Goal: Information Seeking & Learning: Get advice/opinions

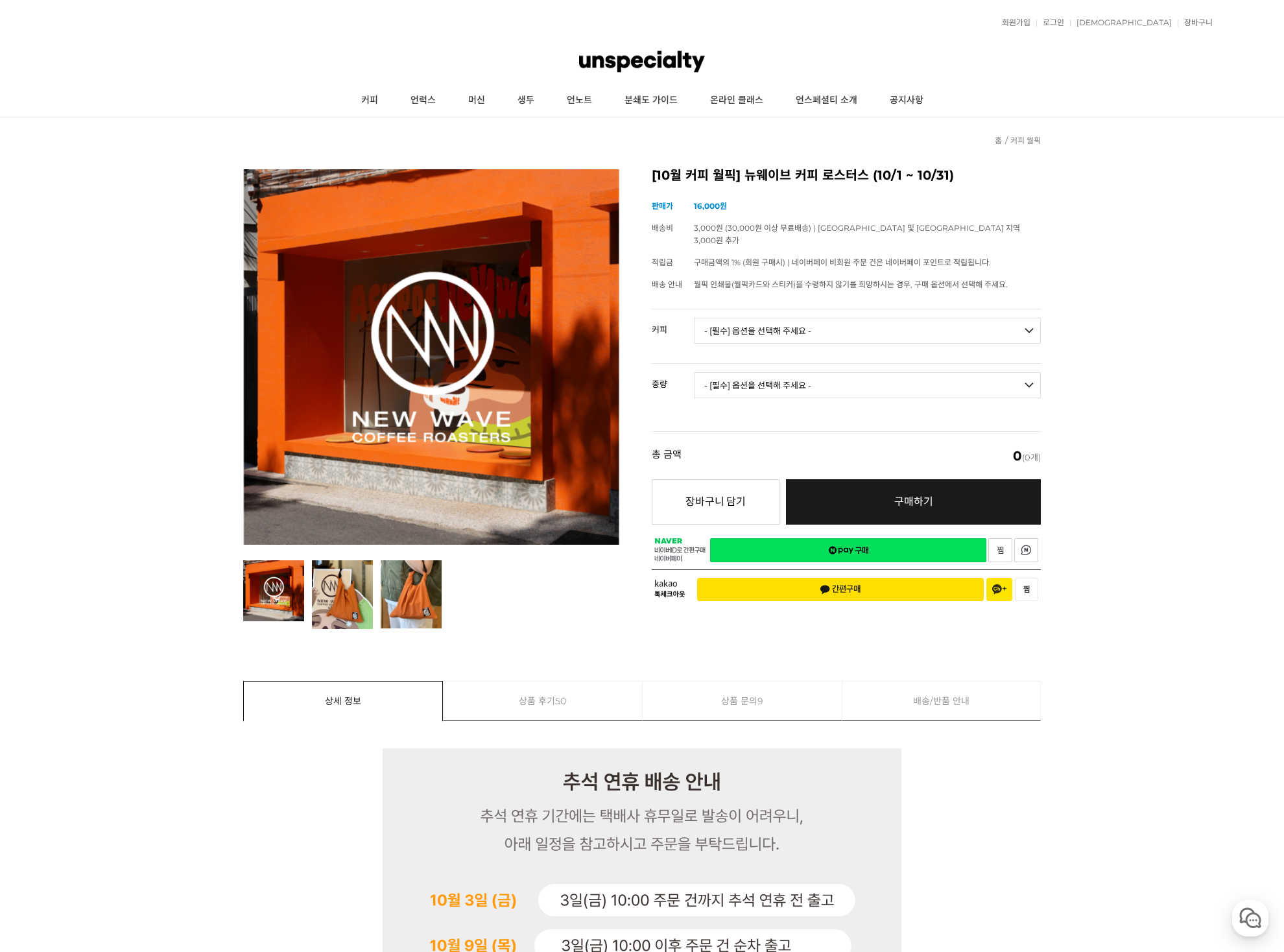
click at [862, 318] on select "- [필수] 옵션을 선택해 주세요 - ------------------- 언스페셜티 분쇄도 가이드 종이 받기 (주문 1건당 최대 1개 제공) …" at bounding box center [866, 330] width 347 height 26
click at [693, 318] on select "- [필수] 옵션을 선택해 주세요 - ------------------- 언스페셜티 분쇄도 가이드 종이 받기 (주문 1건당 최대 1개 제공) …" at bounding box center [866, 330] width 347 height 26
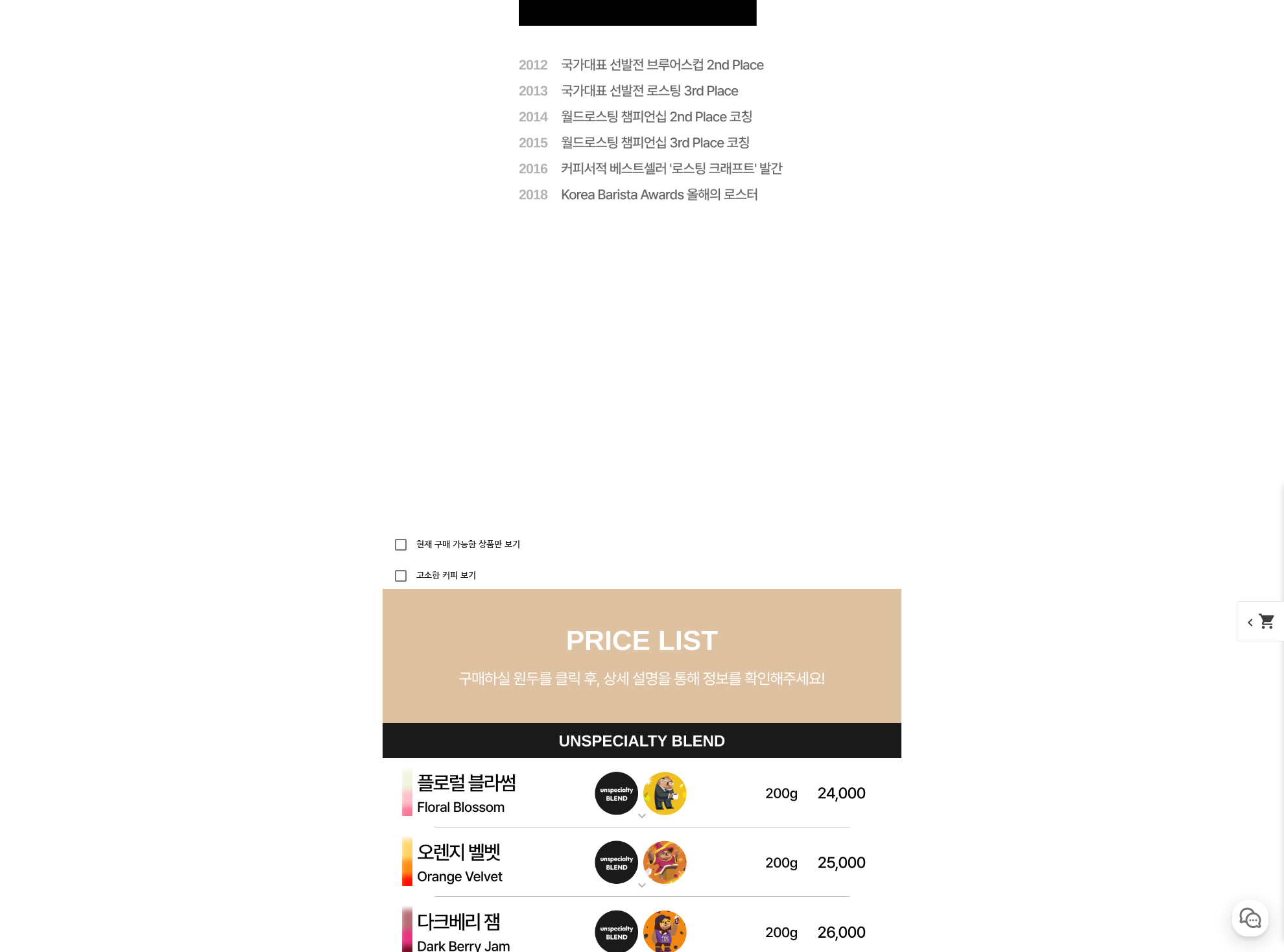
scroll to position [3283, 0]
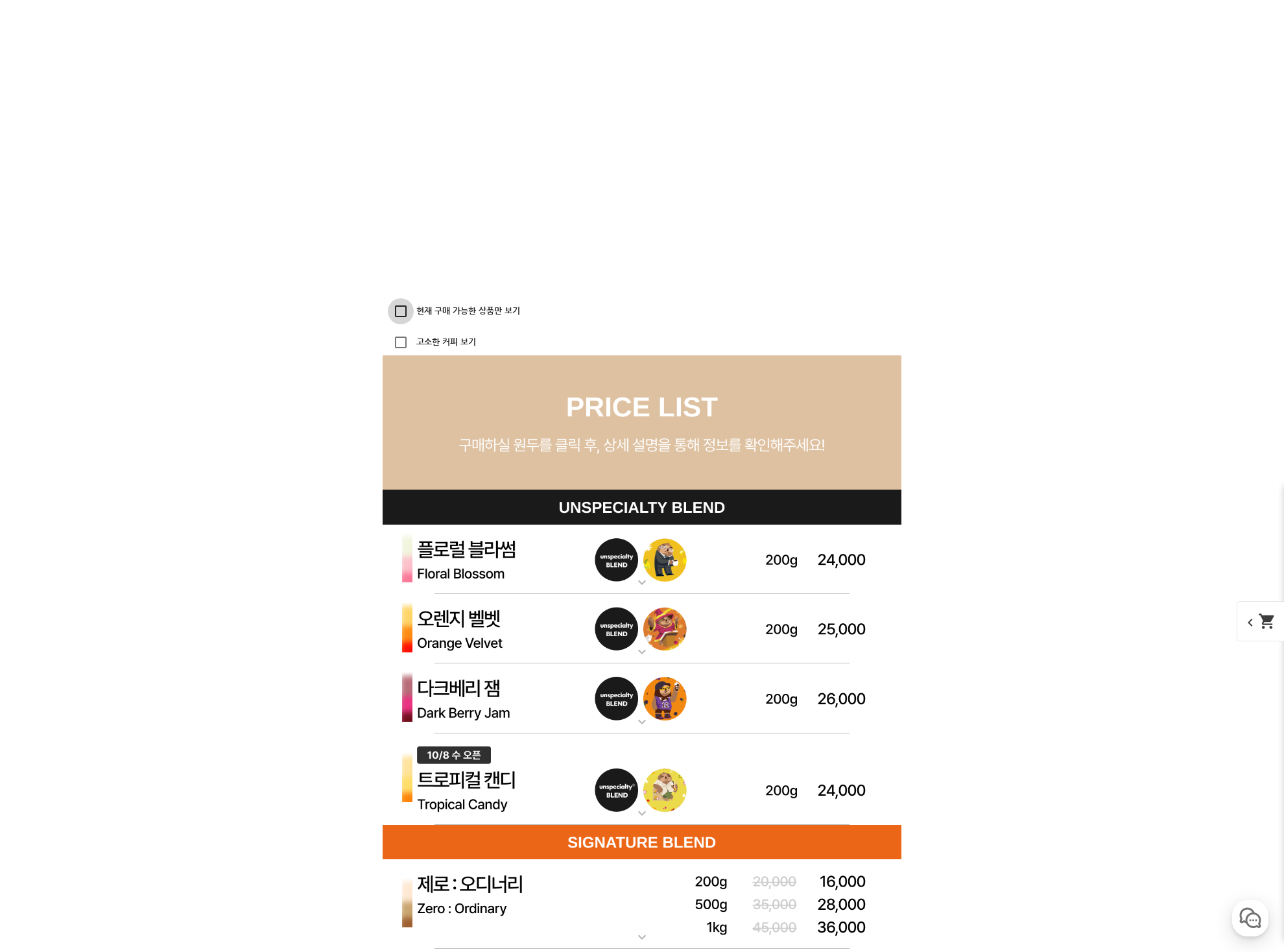
click at [401, 310] on input "현재 구매 가능한 상품만 보기" at bounding box center [401, 310] width 26 height 26
checkbox input "true"
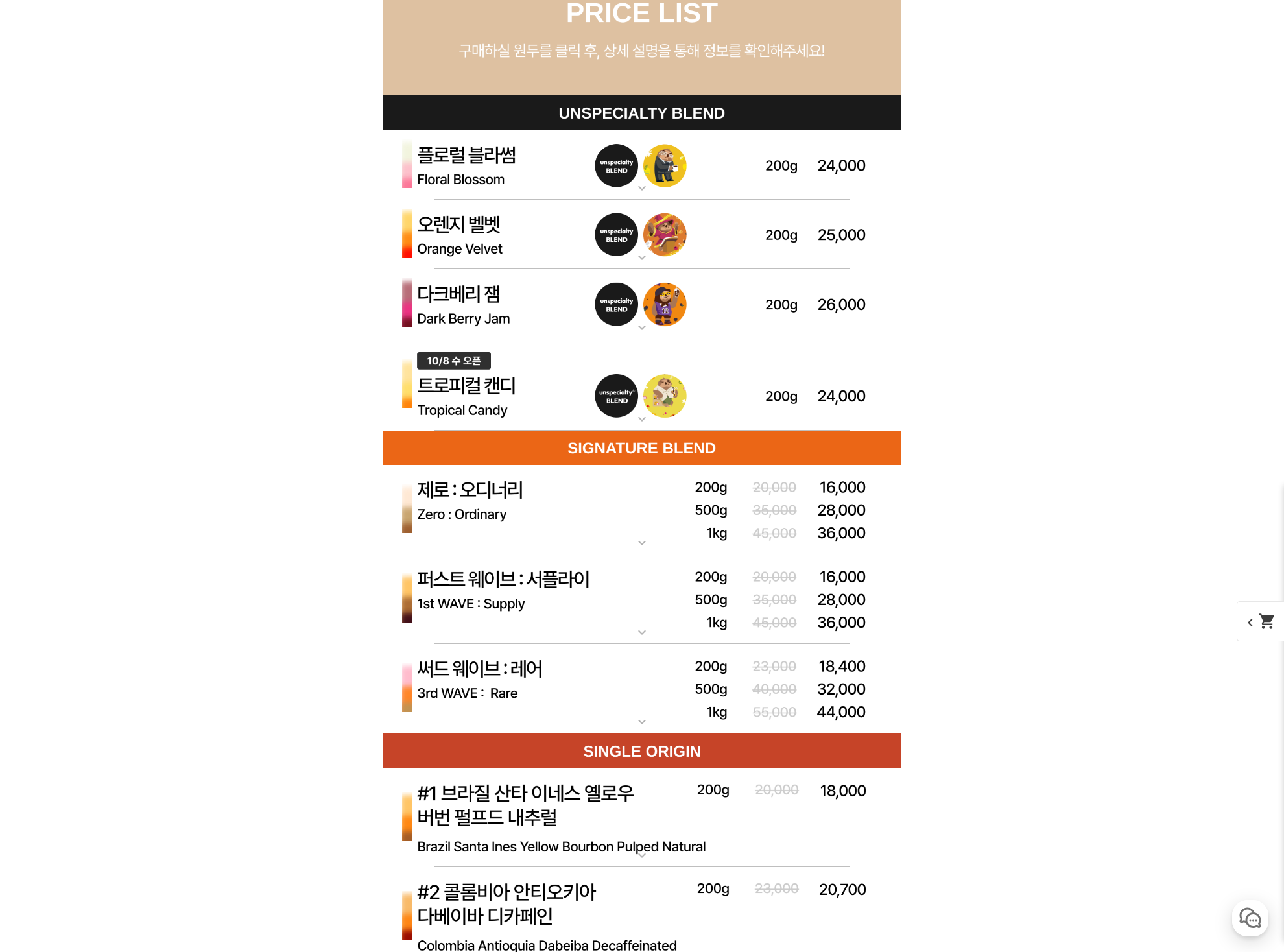
scroll to position [3737, 0]
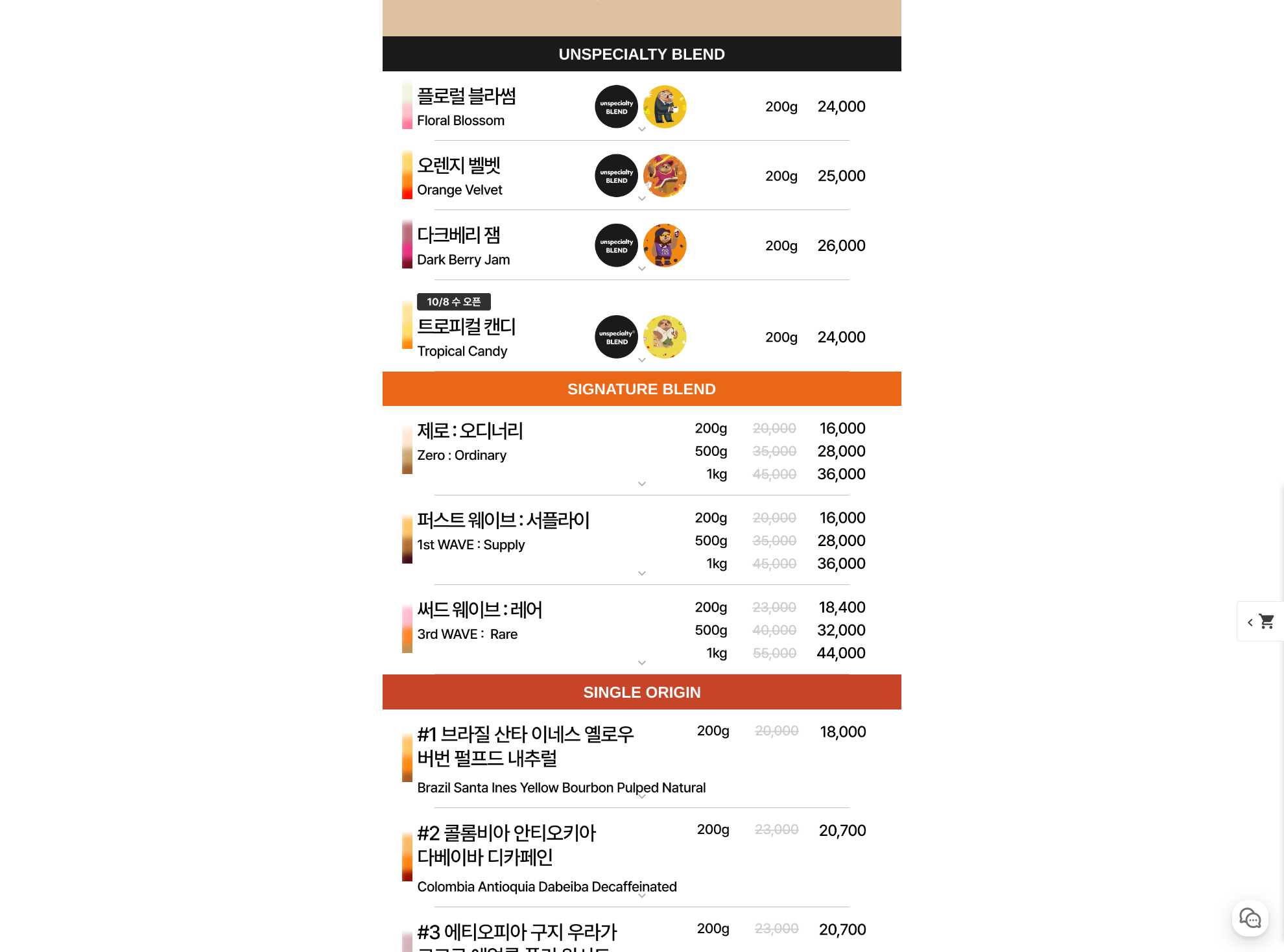
click at [646, 477] on mat-icon "expand_more" at bounding box center [642, 483] width 26 height 15
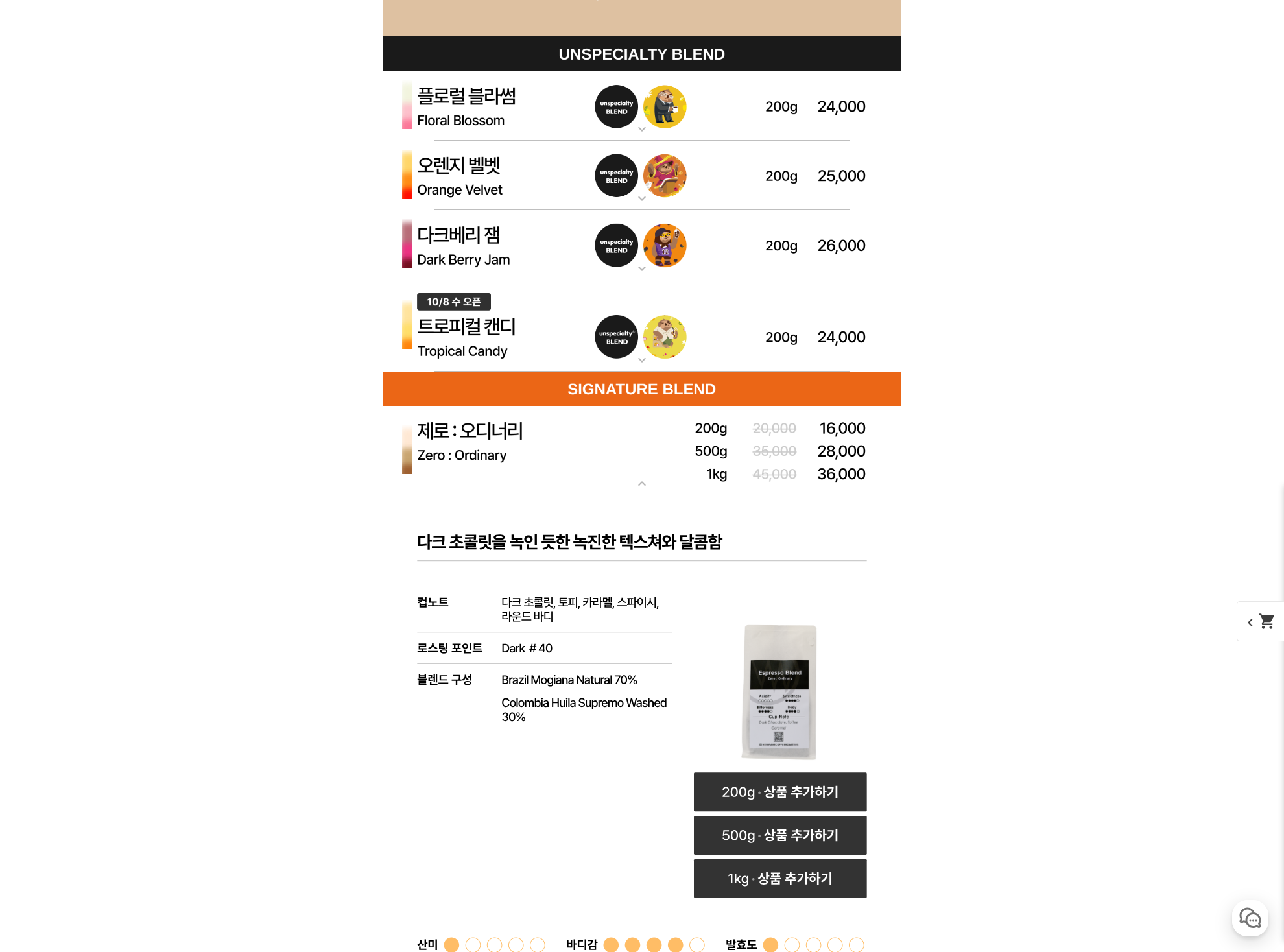
click at [646, 477] on mat-icon "expand_more" at bounding box center [642, 483] width 26 height 15
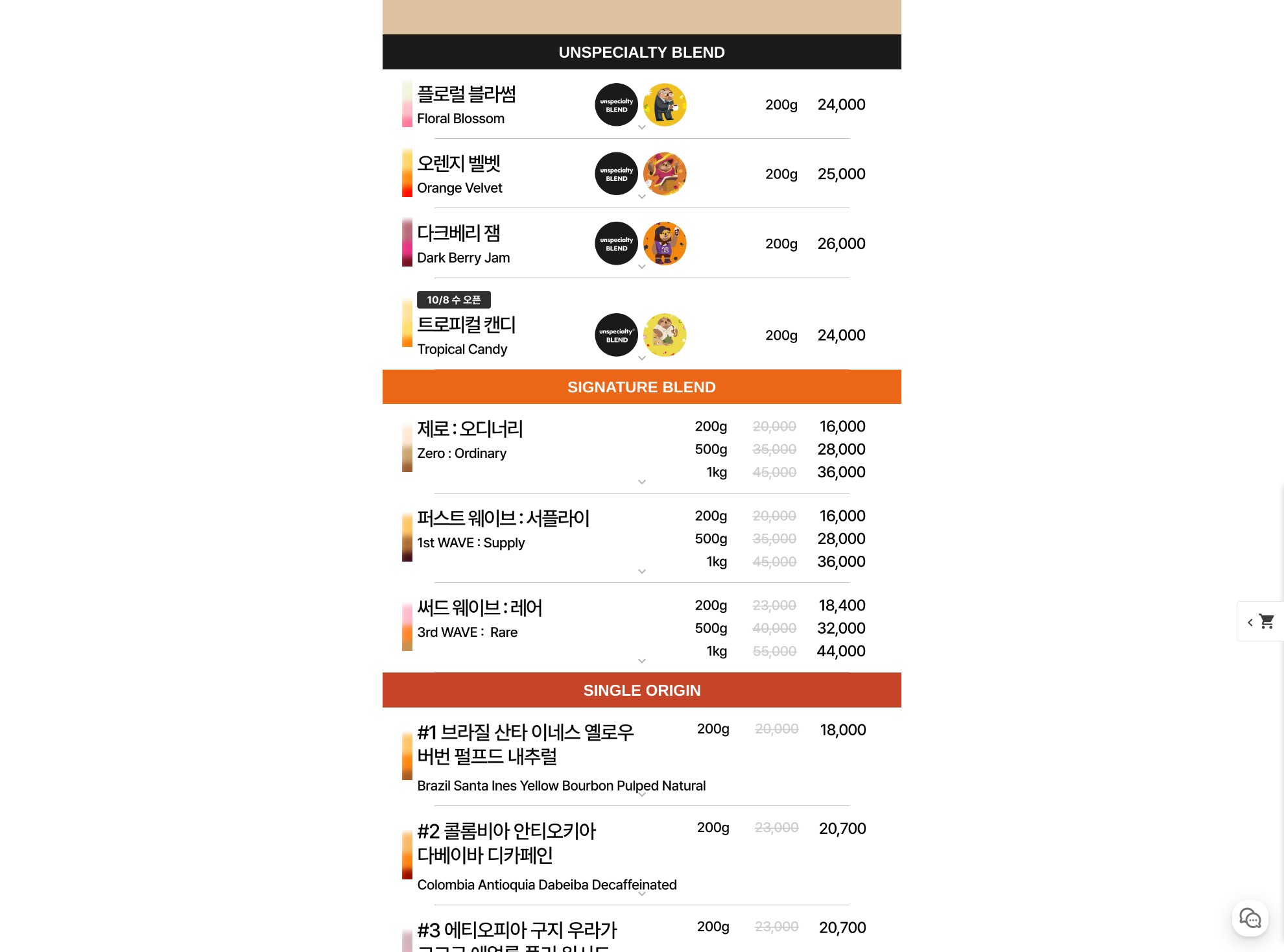
scroll to position [3739, 0]
click at [642, 567] on mat-icon "expand_more" at bounding box center [642, 570] width 26 height 15
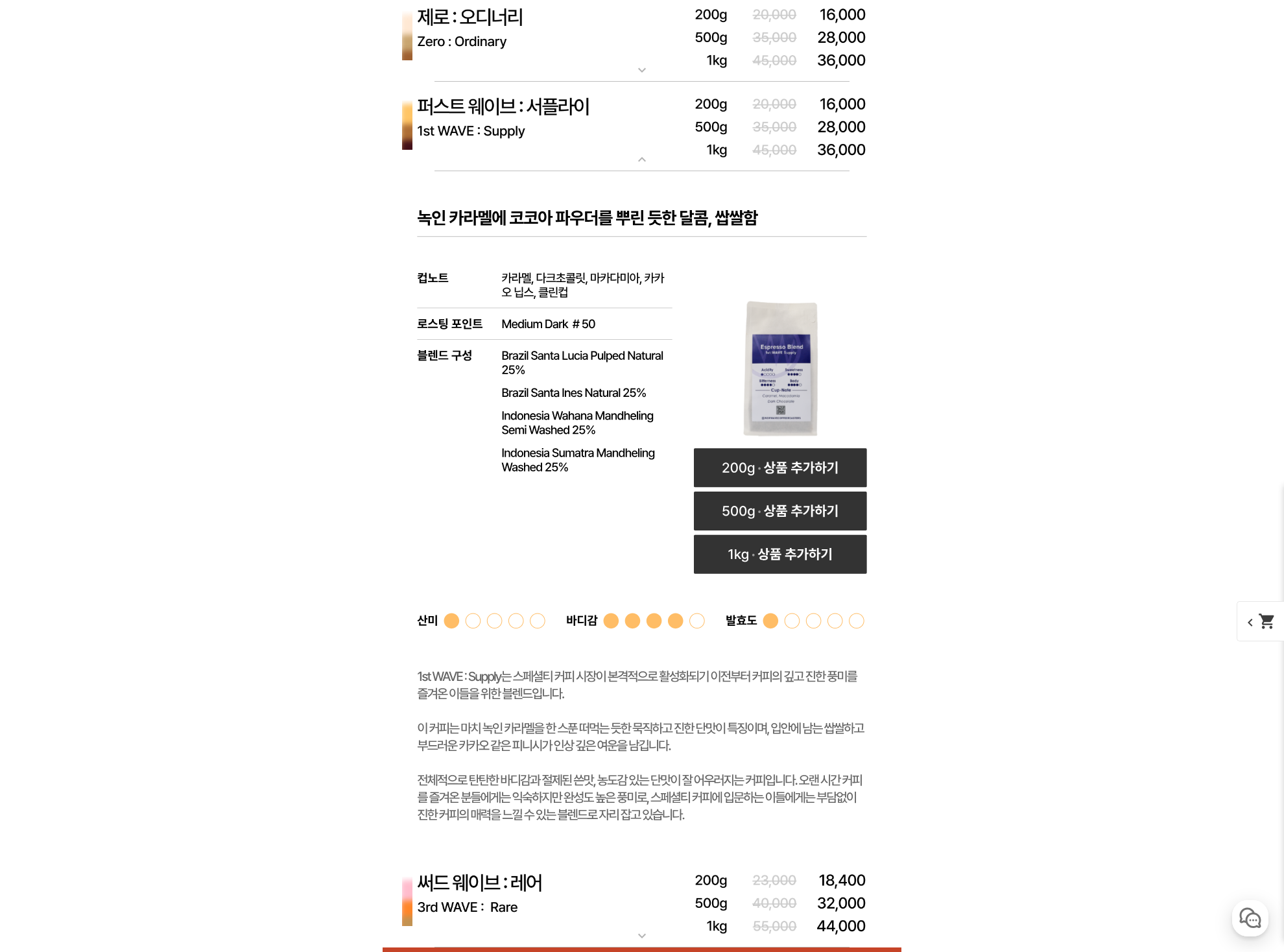
scroll to position [3912, 0]
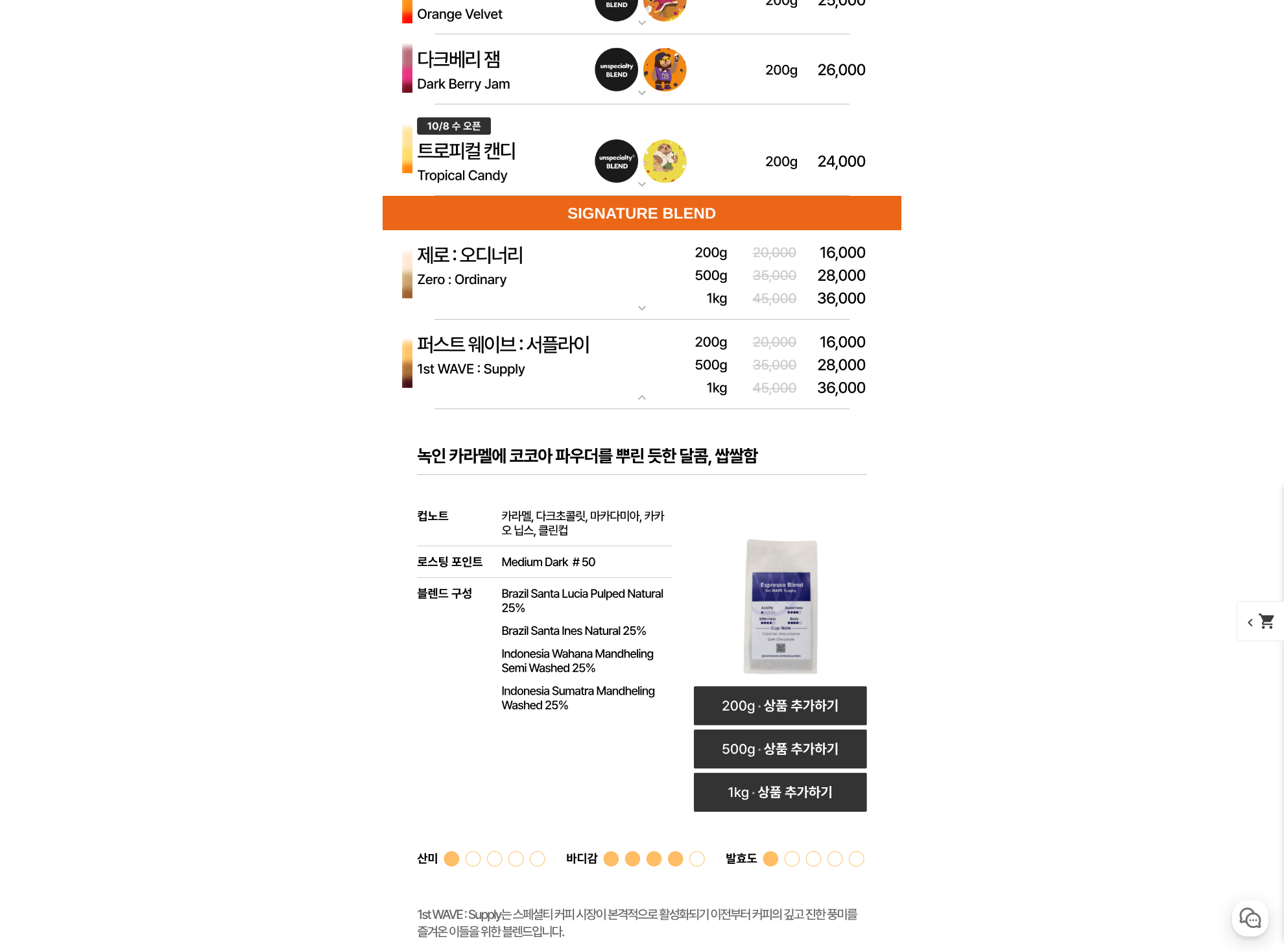
click at [639, 396] on mat-icon "expand_more" at bounding box center [642, 397] width 26 height 15
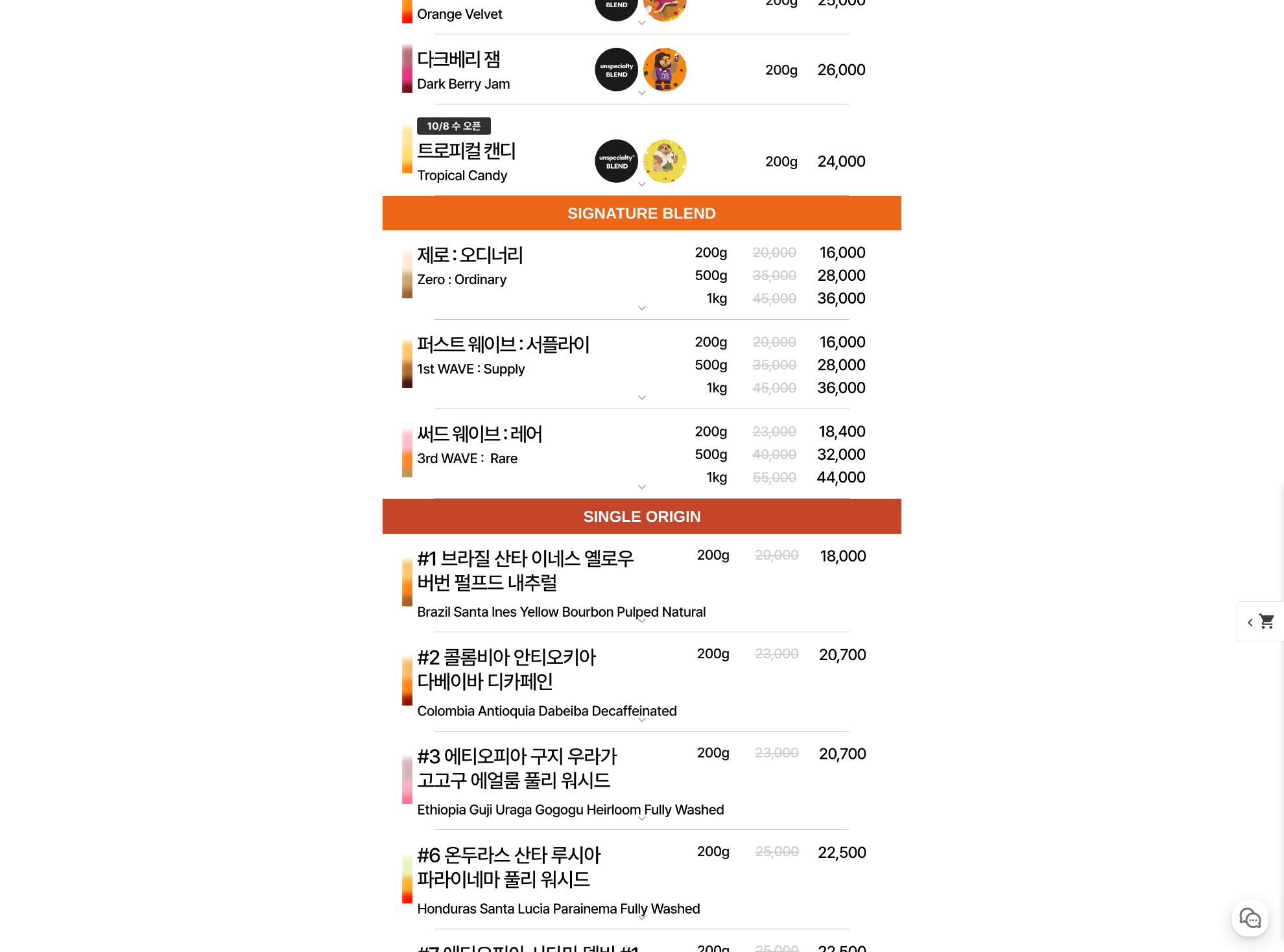
click at [643, 307] on mat-icon "expand_more" at bounding box center [642, 307] width 26 height 15
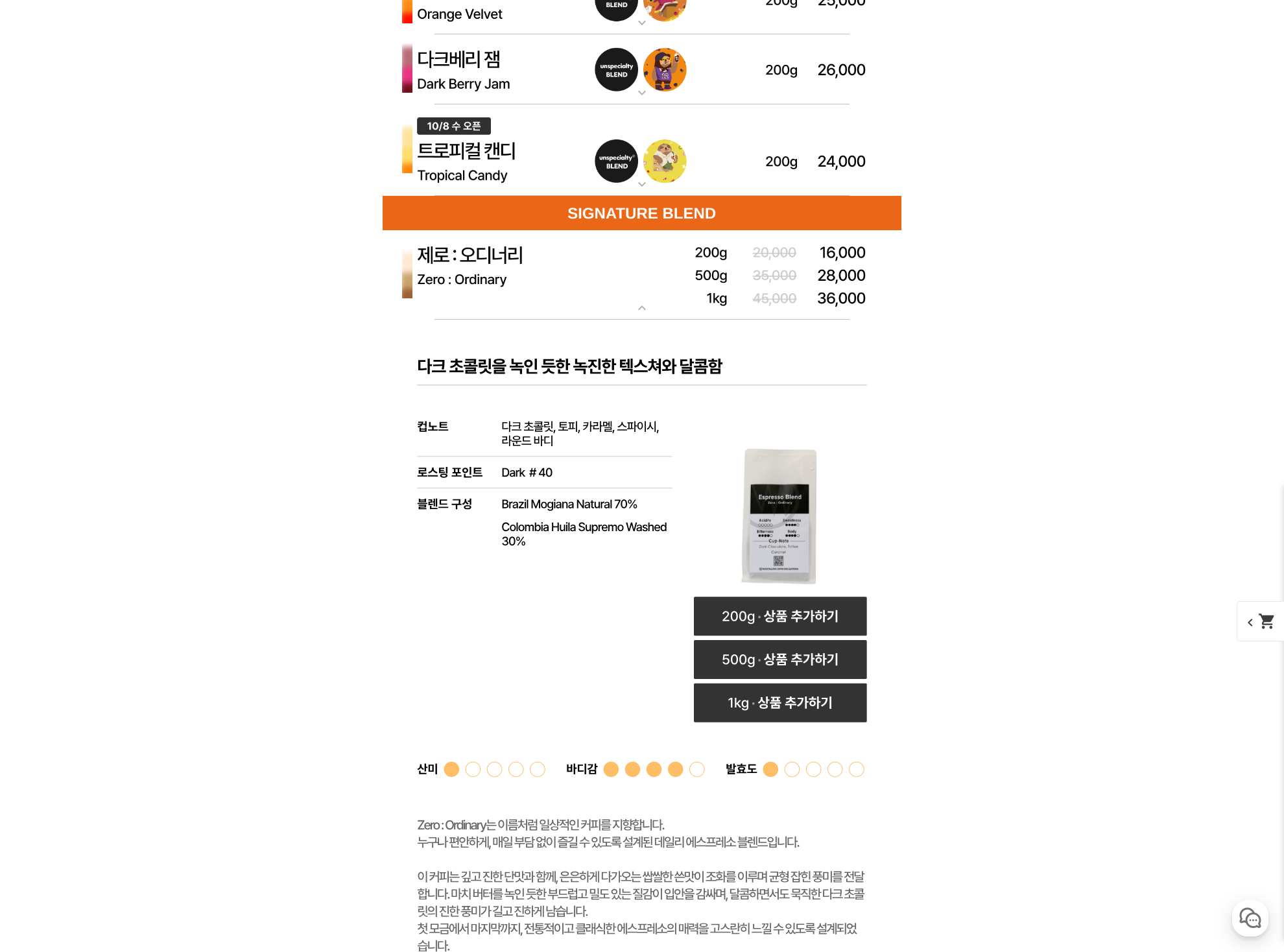
click at [643, 307] on mat-icon "expand_more" at bounding box center [642, 307] width 26 height 15
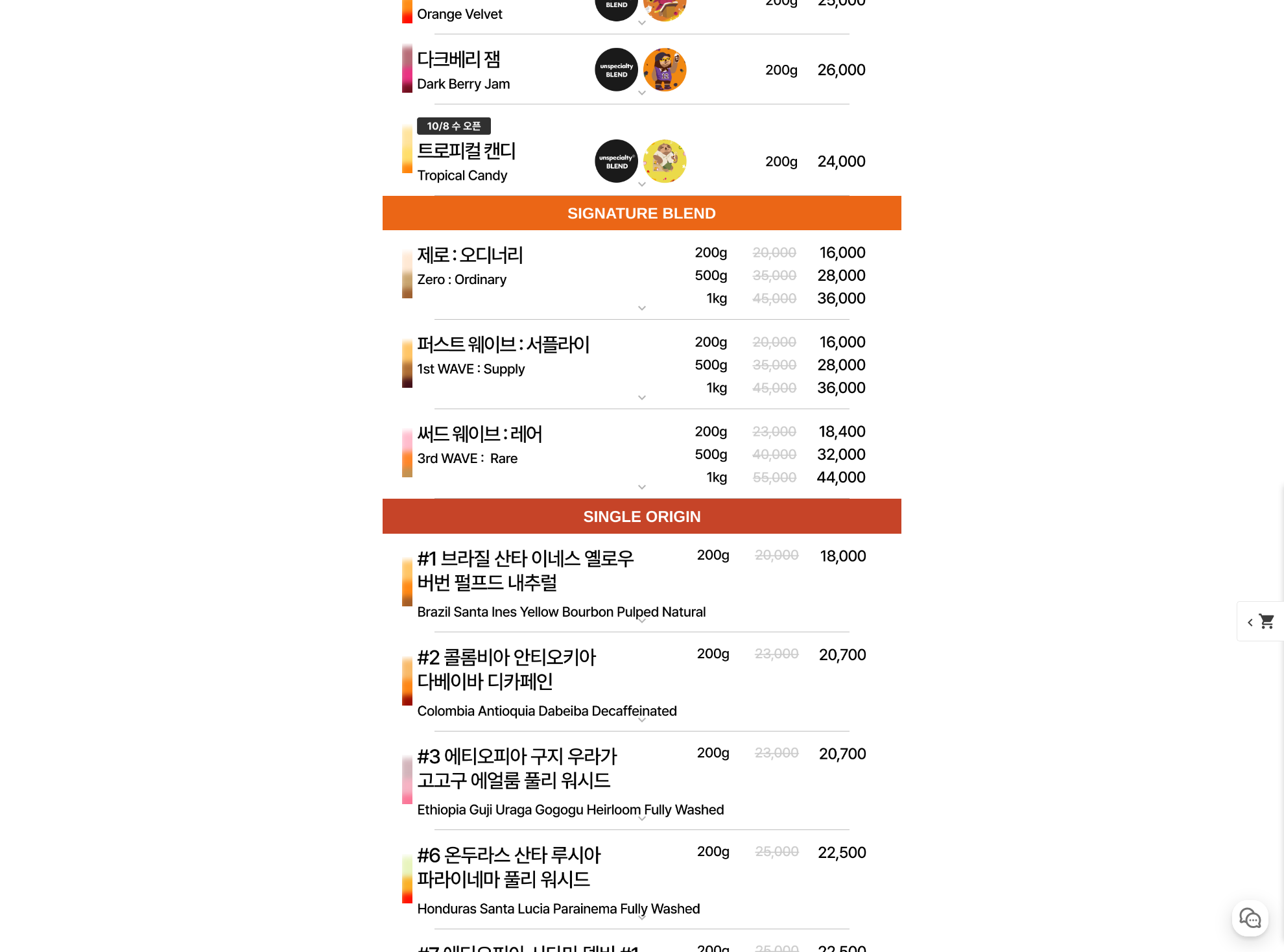
click at [646, 484] on mat-icon "expand_more" at bounding box center [642, 486] width 26 height 15
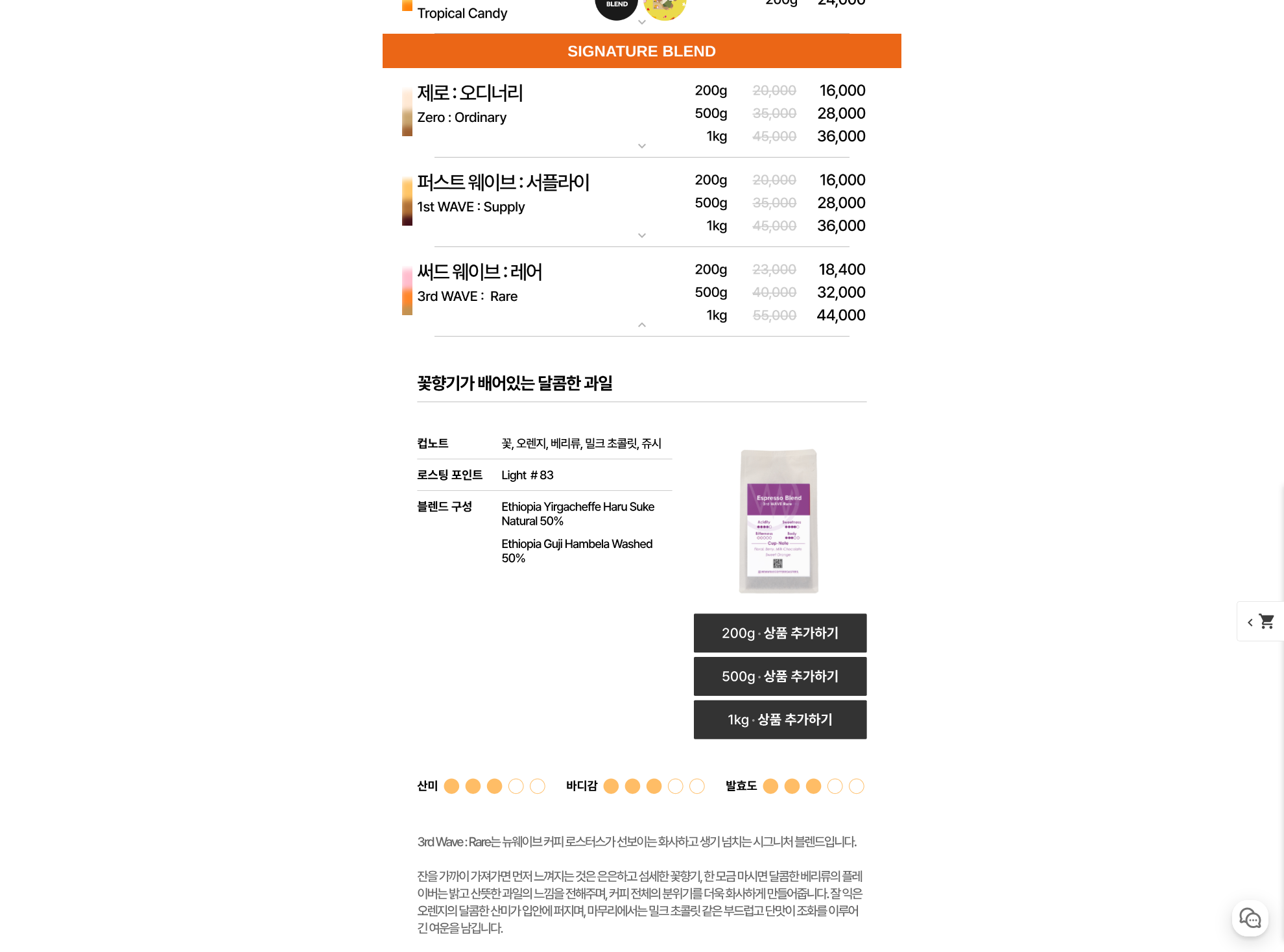
scroll to position [4069, 0]
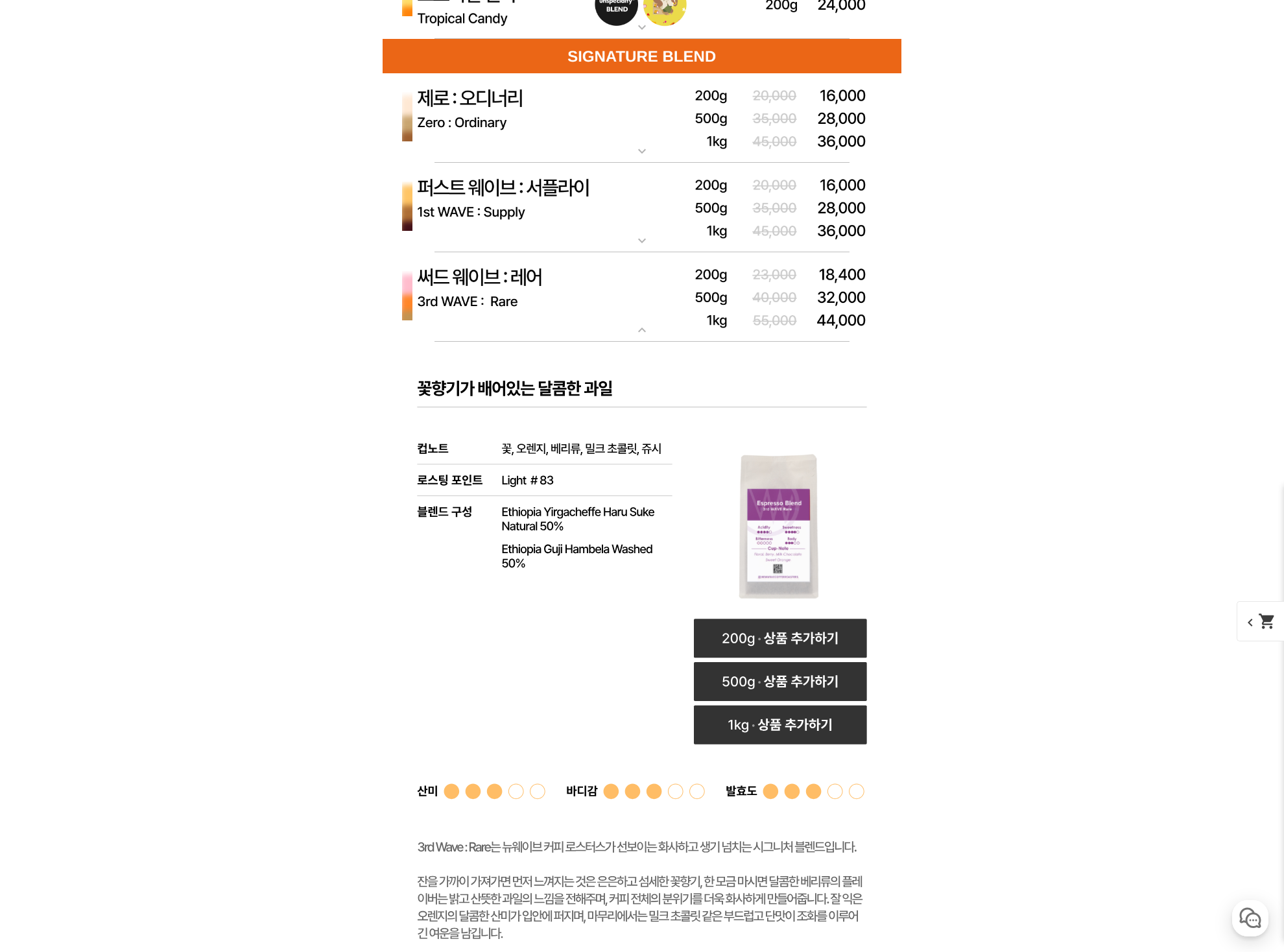
click at [646, 237] on mat-icon "expand_more" at bounding box center [642, 240] width 26 height 15
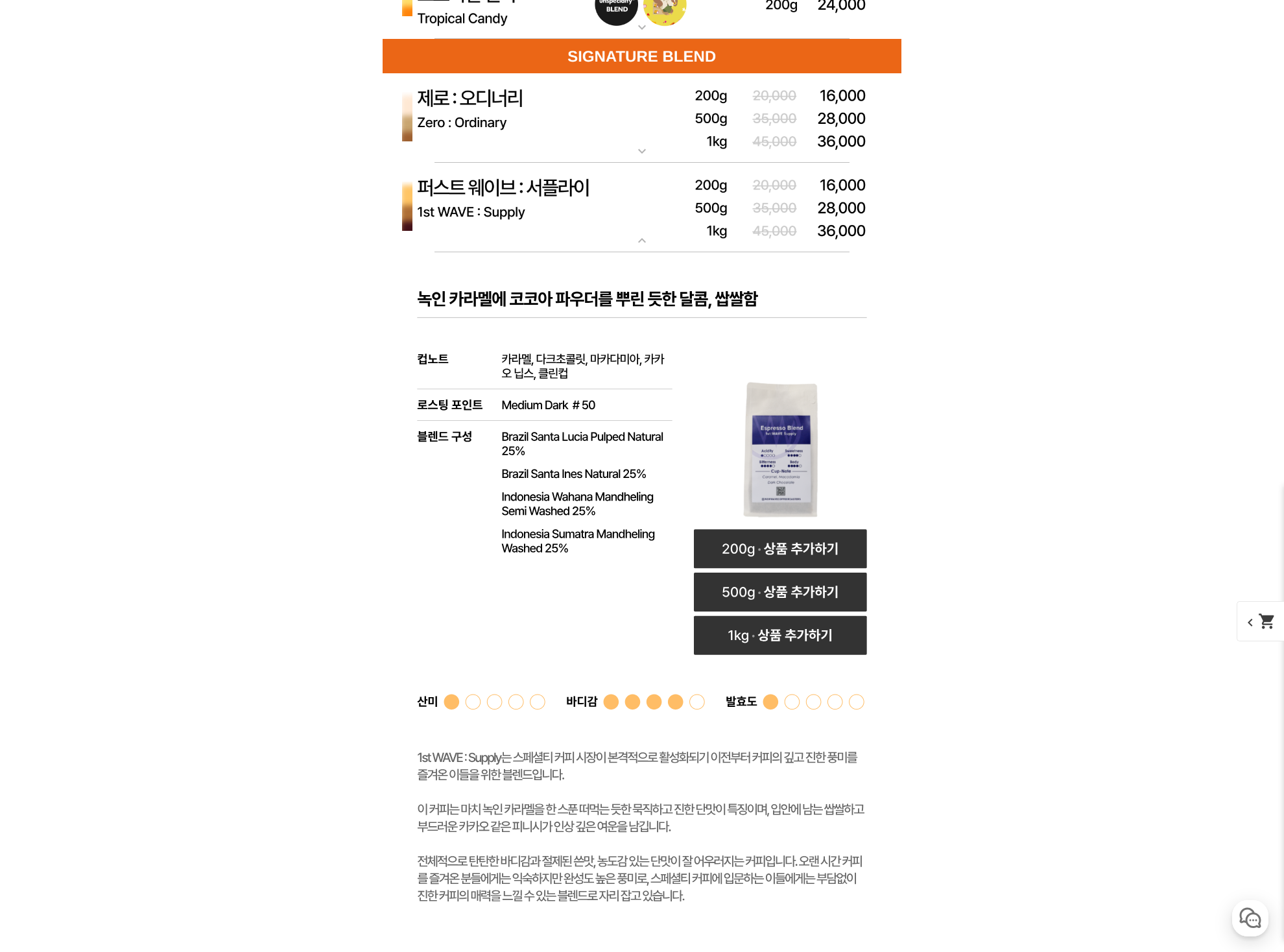
click at [642, 144] on mat-icon "expand_more" at bounding box center [642, 151] width 26 height 15
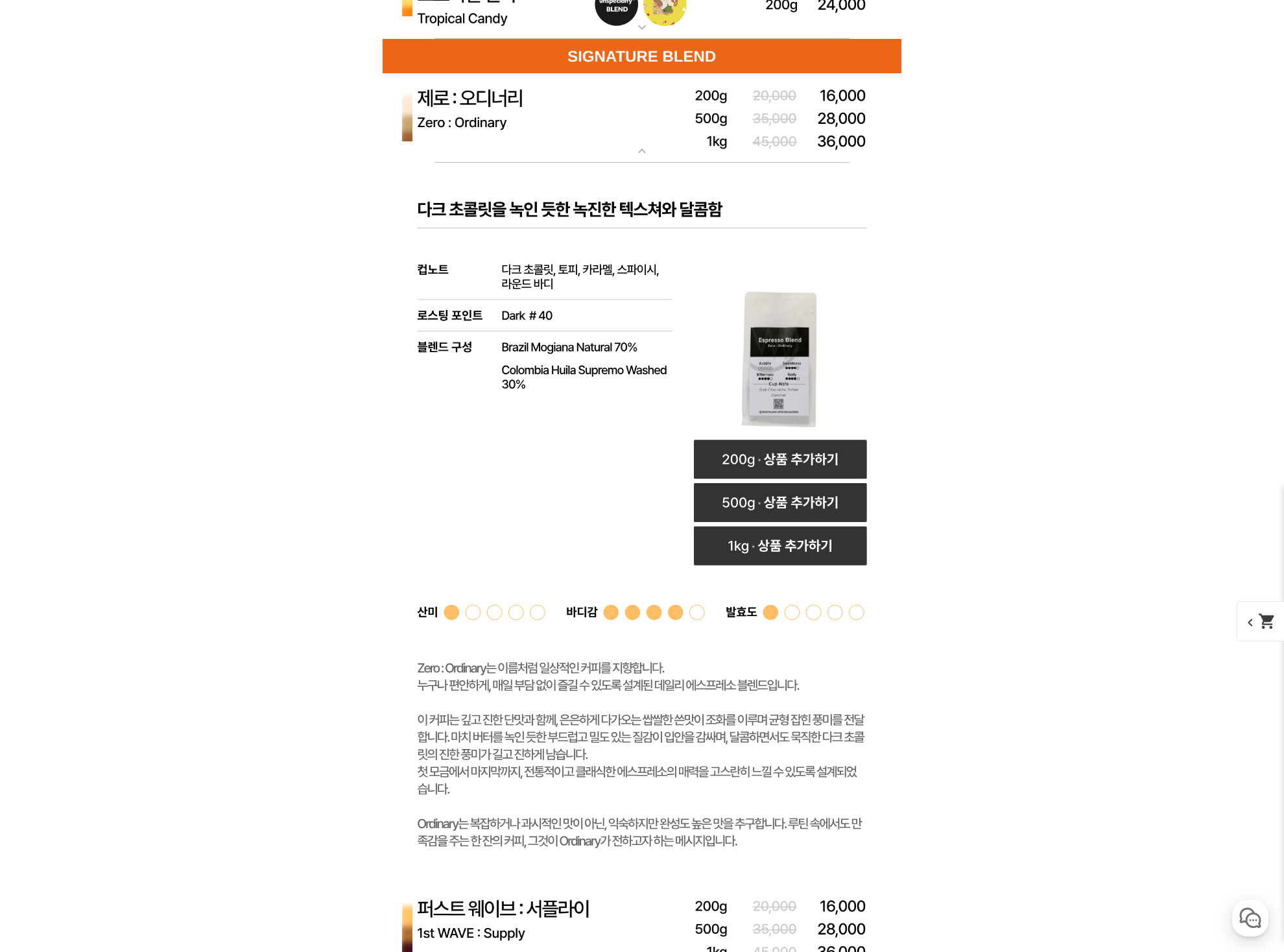
click at [642, 144] on mat-icon "expand_more" at bounding box center [642, 151] width 26 height 15
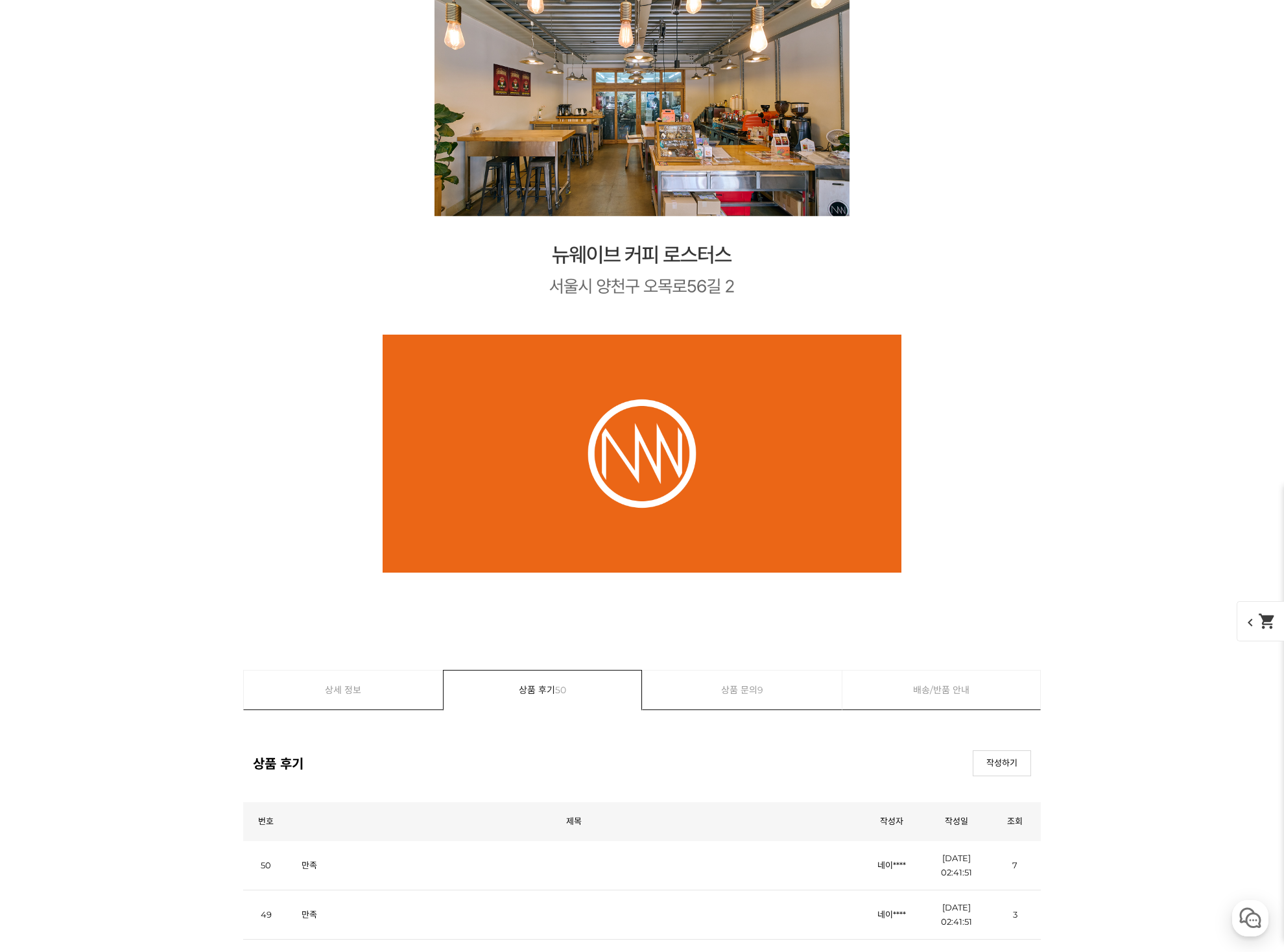
scroll to position [17814, 0]
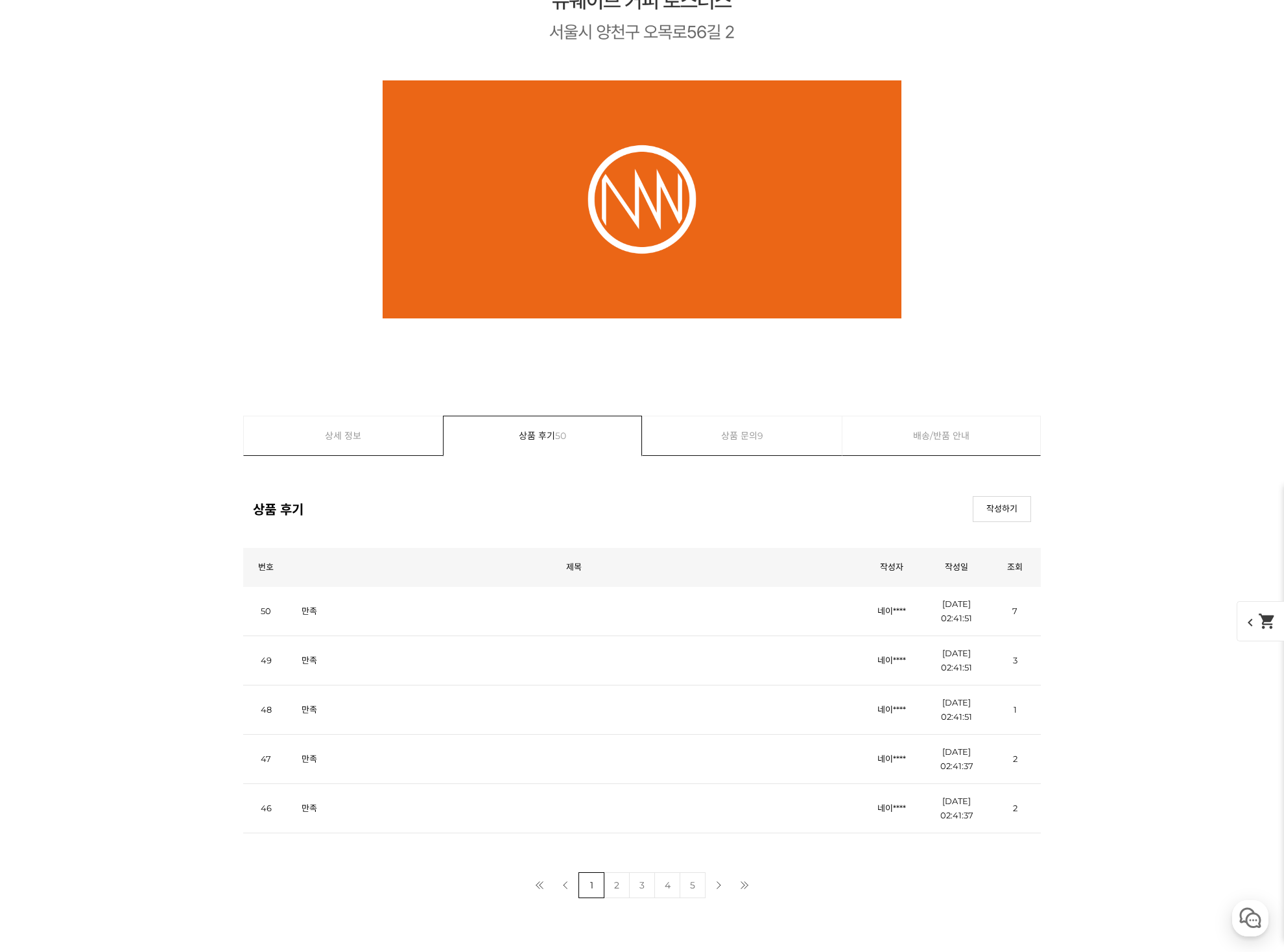
click at [311, 613] on link "만족" at bounding box center [309, 611] width 15 height 11
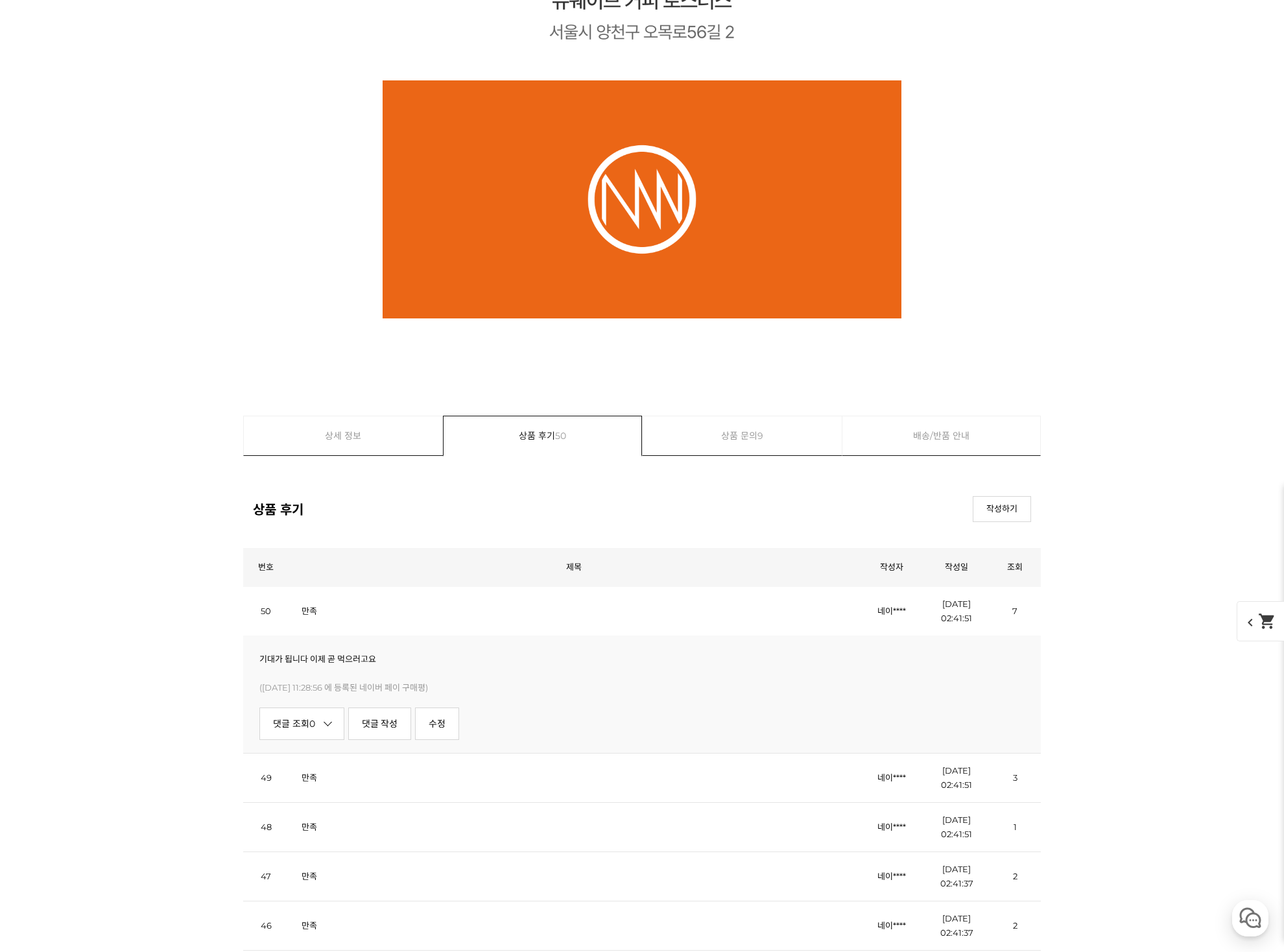
click at [311, 613] on link "만족" at bounding box center [309, 611] width 15 height 11
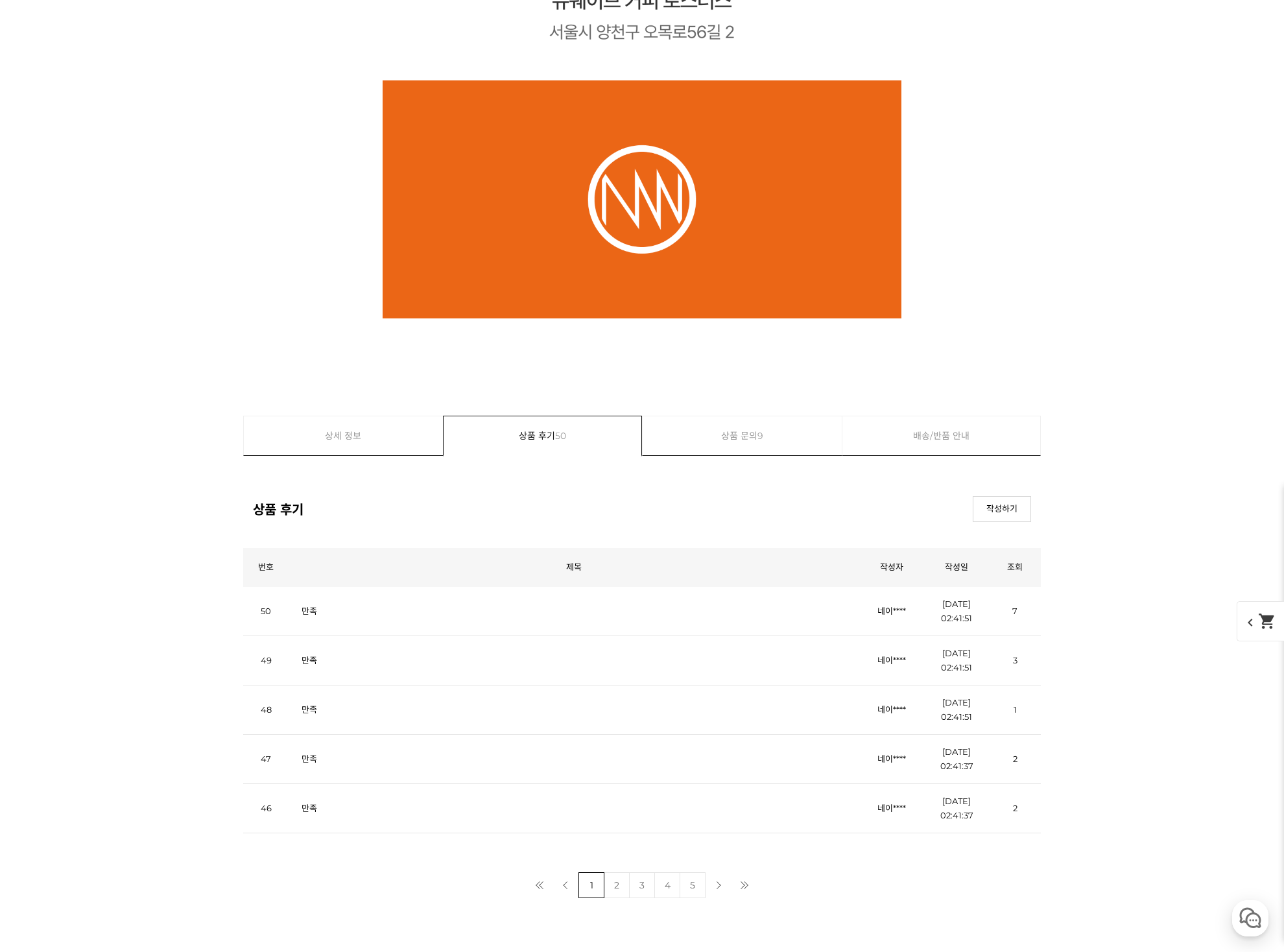
click at [304, 660] on link "만족" at bounding box center [309, 660] width 15 height 11
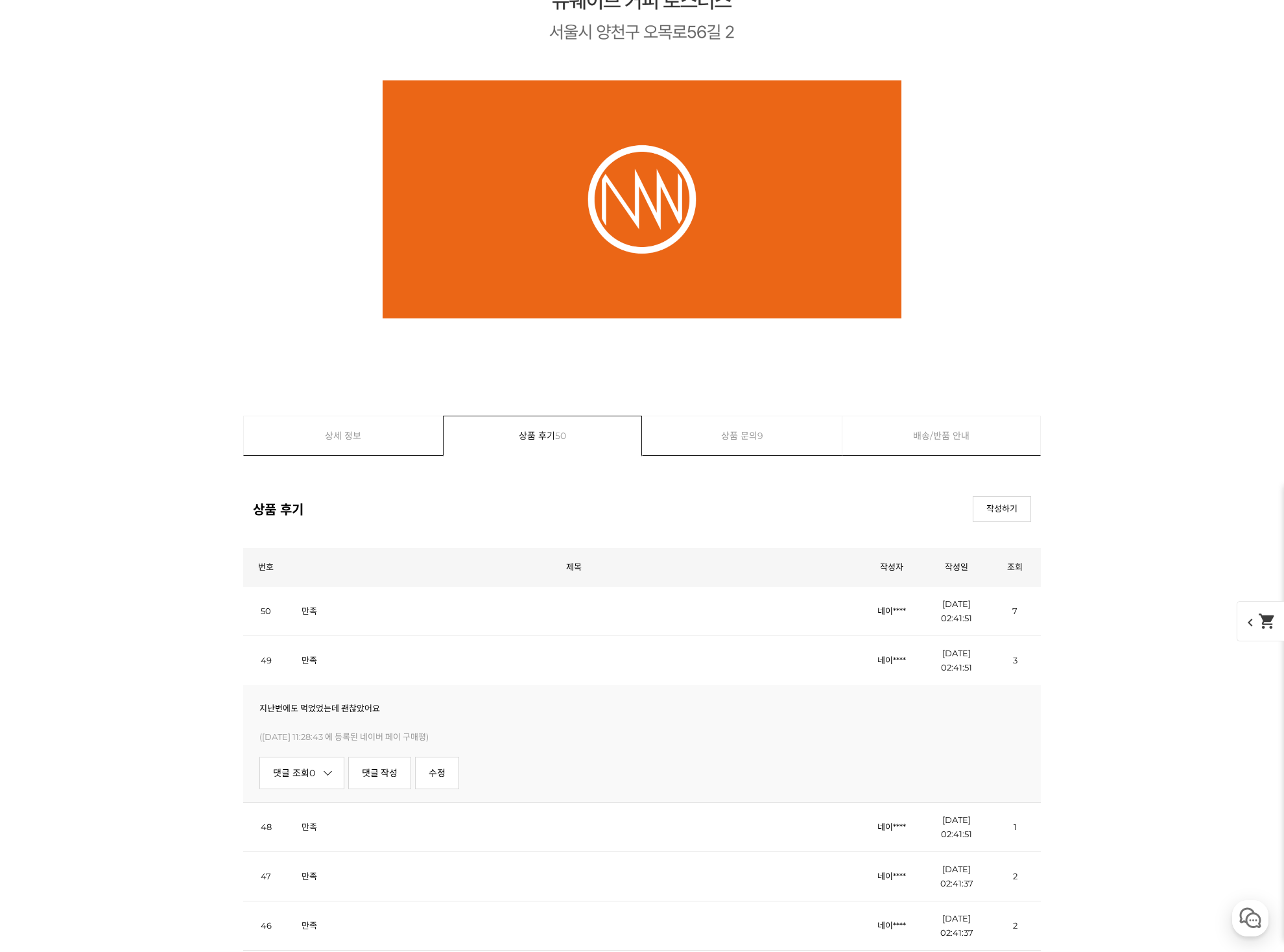
click at [306, 659] on link "만족" at bounding box center [309, 660] width 15 height 11
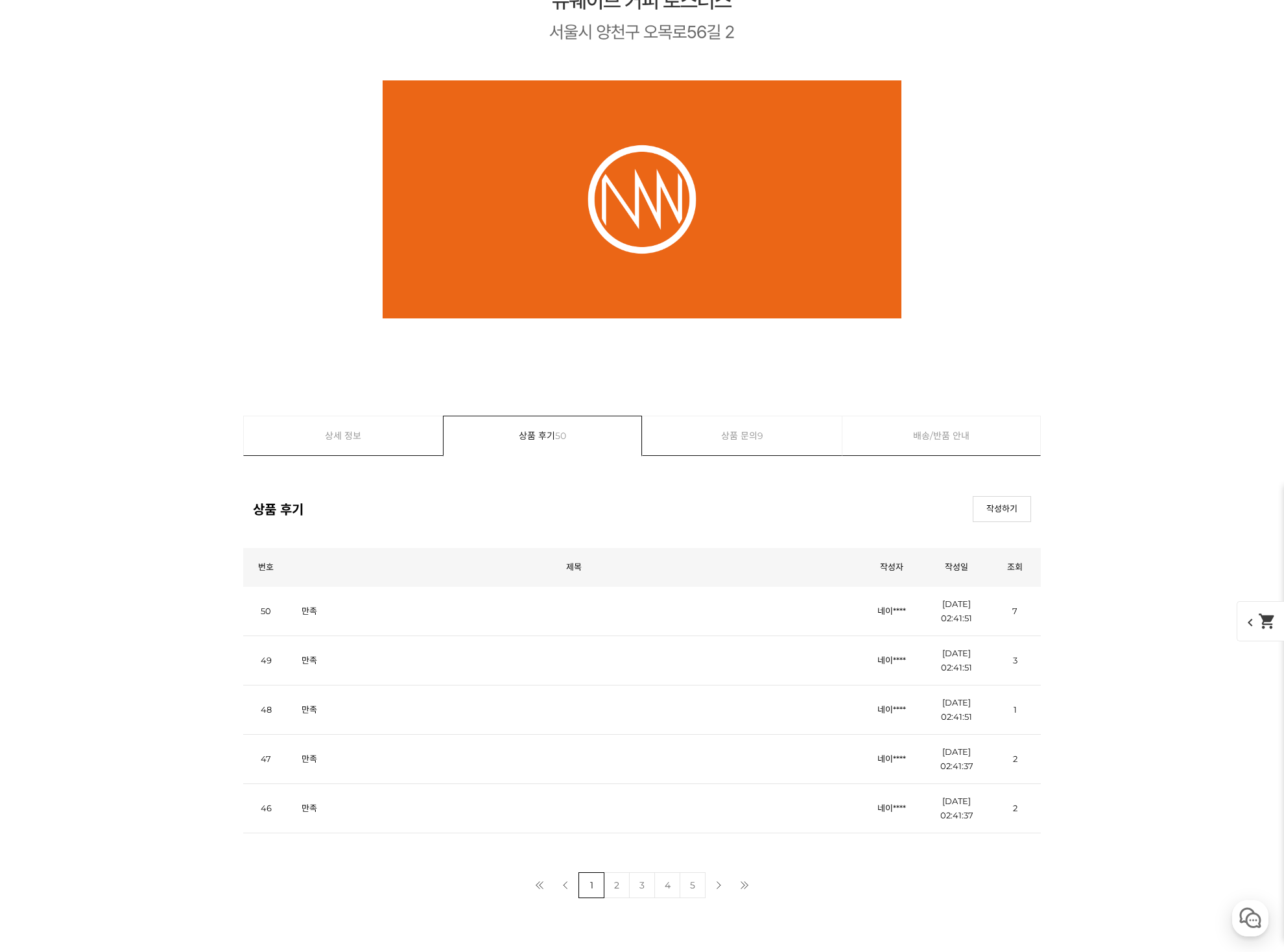
click at [310, 707] on link "만족" at bounding box center [309, 709] width 15 height 11
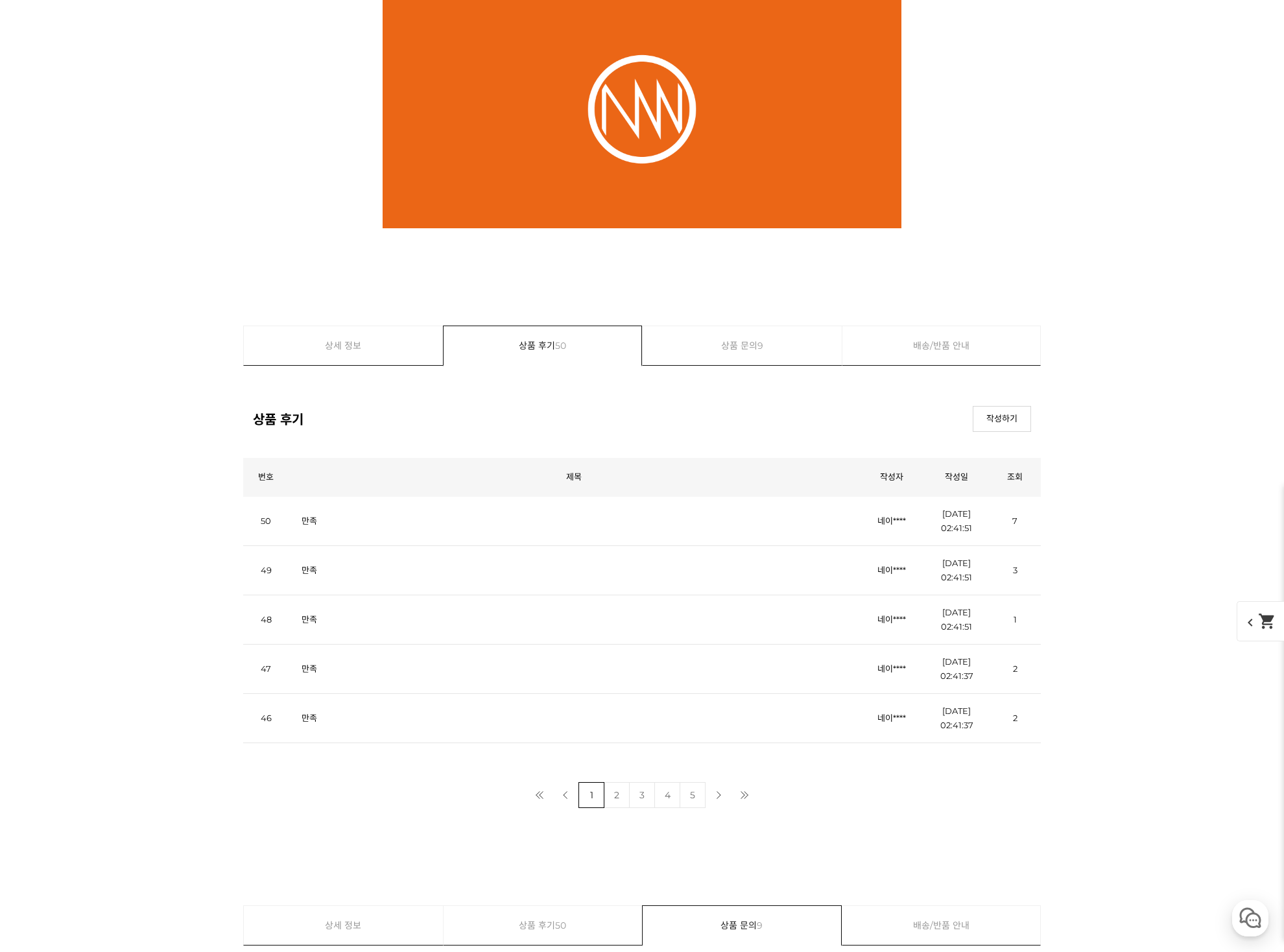
scroll to position [17934, 0]
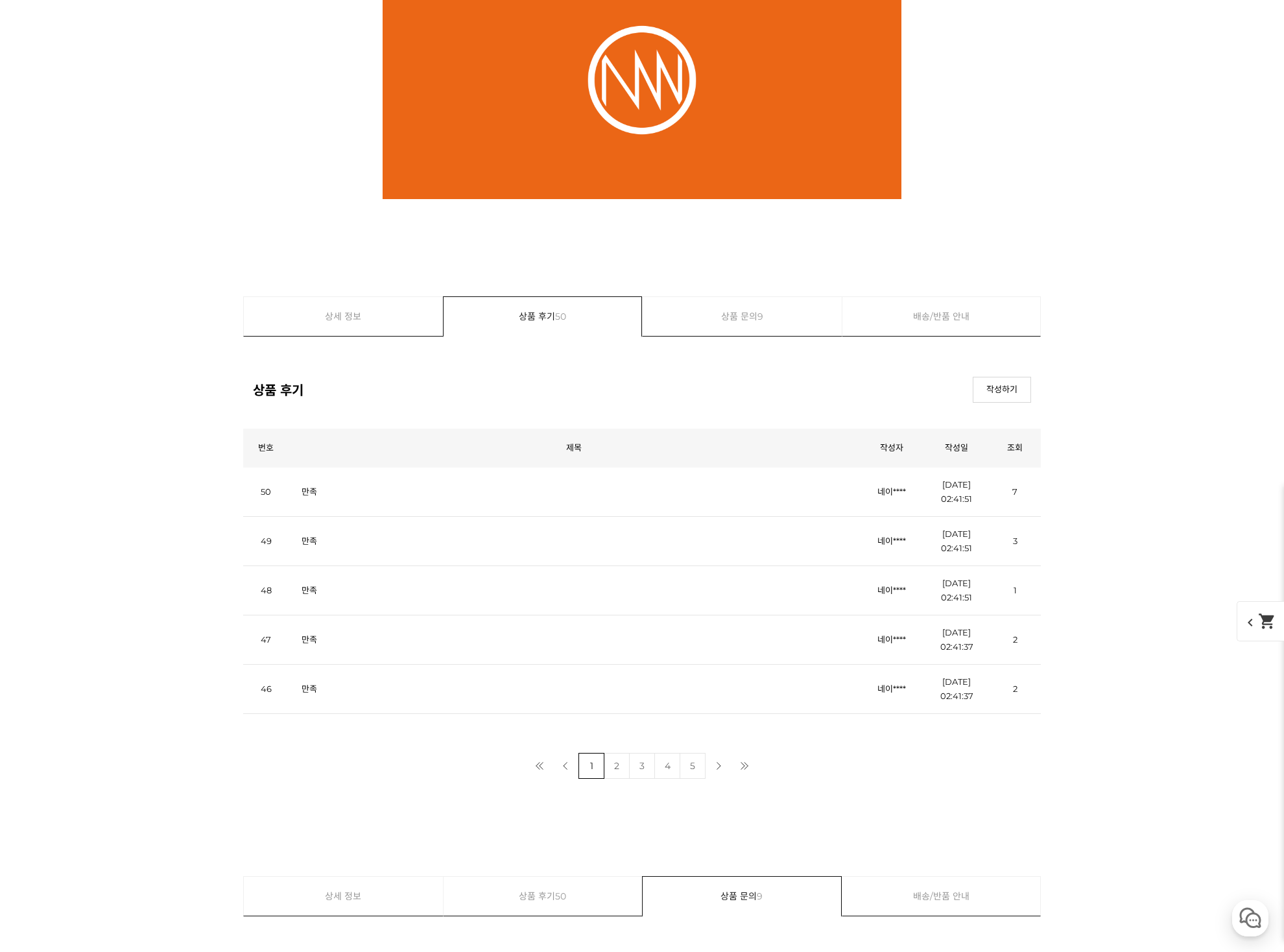
click at [311, 687] on link "만족" at bounding box center [309, 689] width 15 height 11
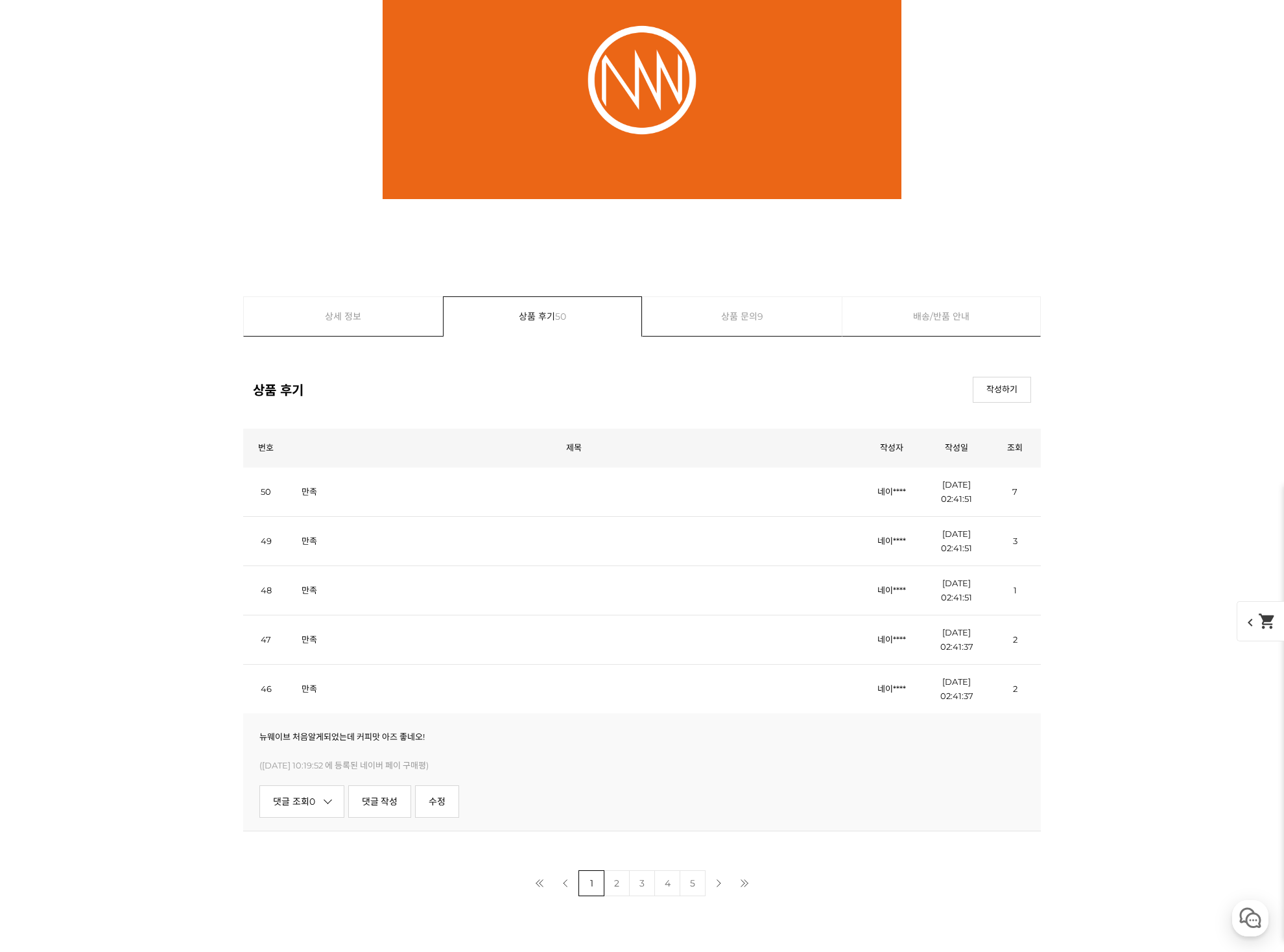
click at [311, 687] on link "만족" at bounding box center [309, 689] width 15 height 11
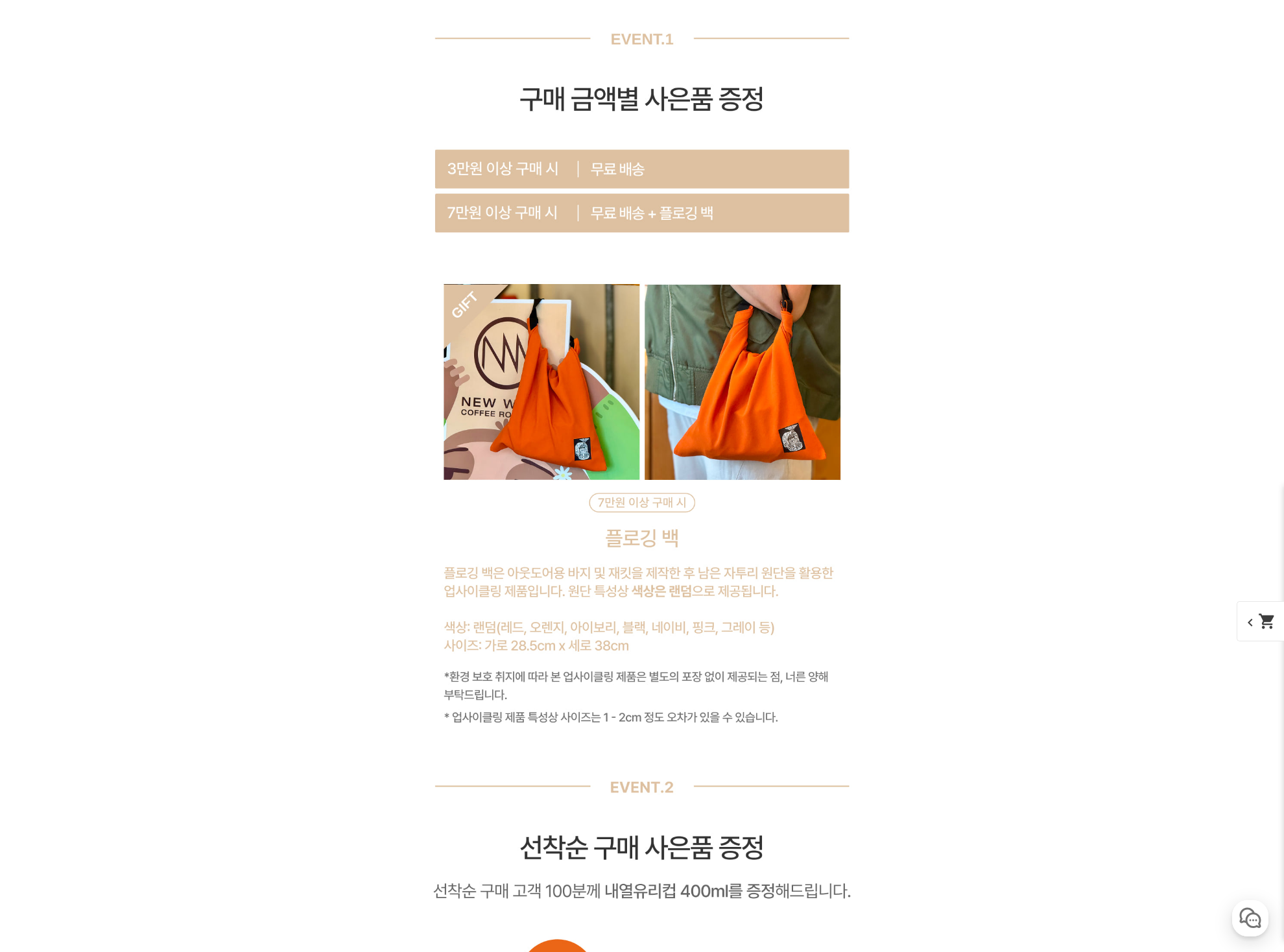
scroll to position [9998, 0]
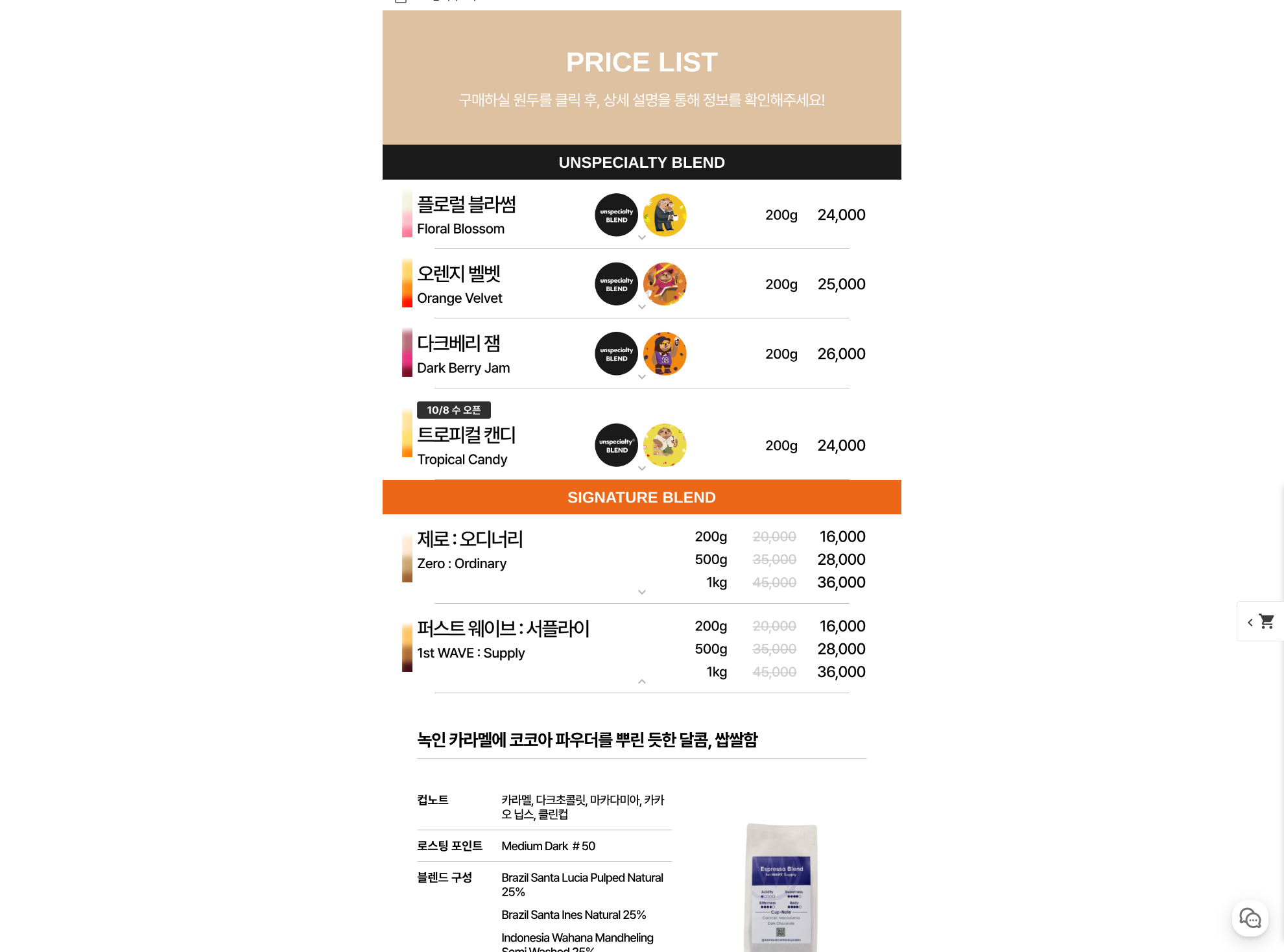
scroll to position [3468, 0]
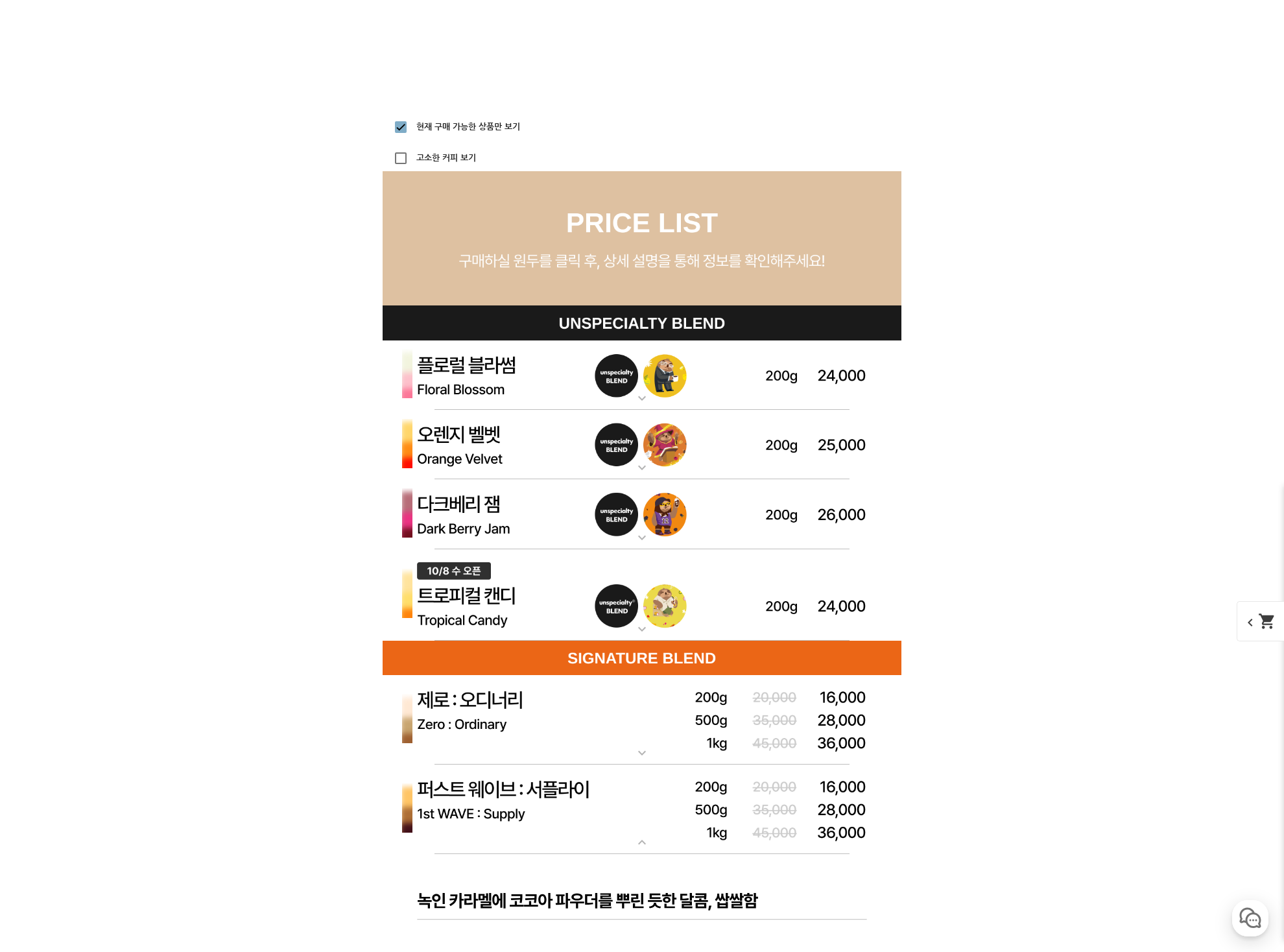
click at [649, 625] on mat-icon "expand_more" at bounding box center [642, 628] width 26 height 15
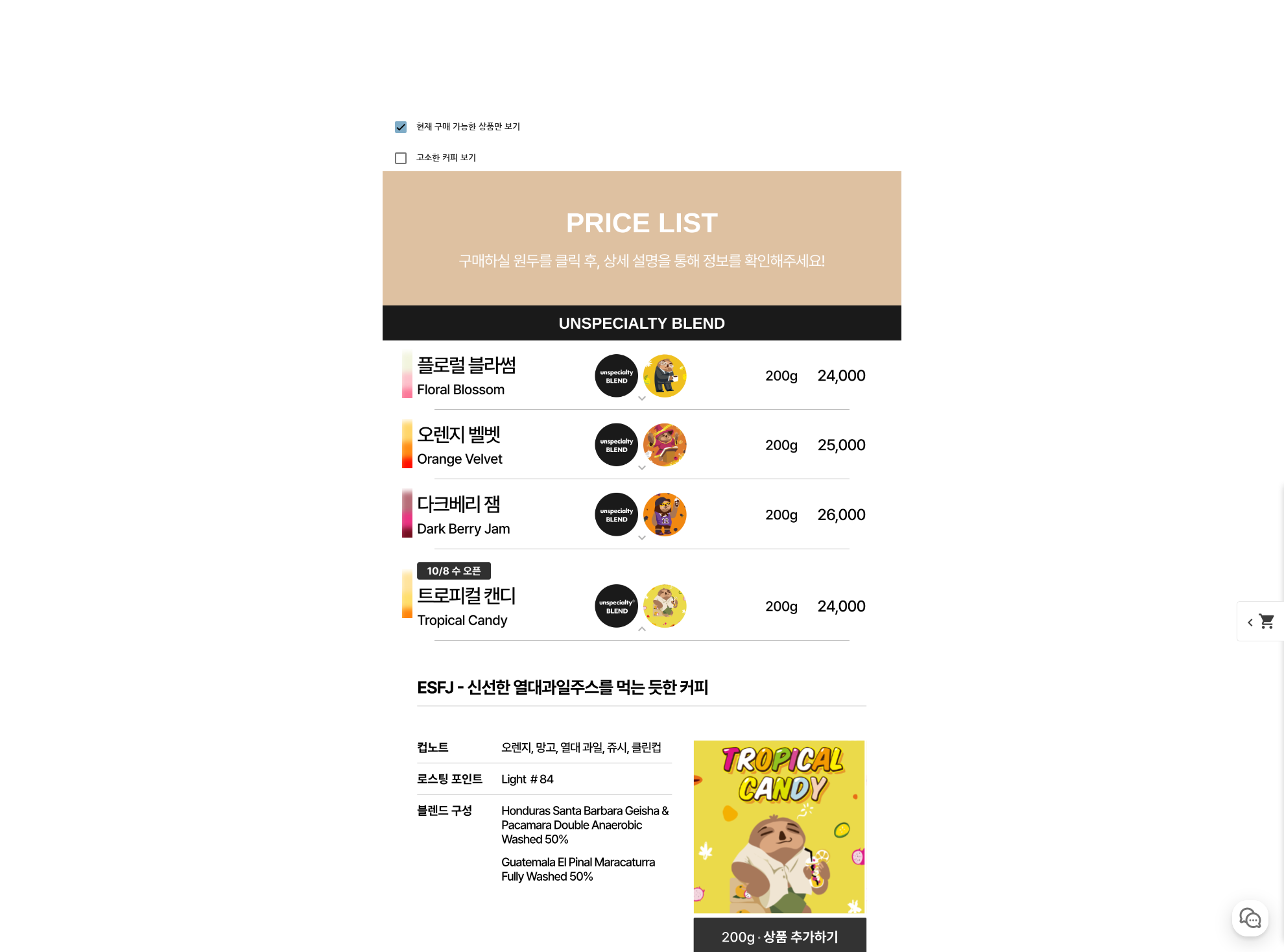
click at [642, 618] on img at bounding box center [642, 594] width 518 height 92
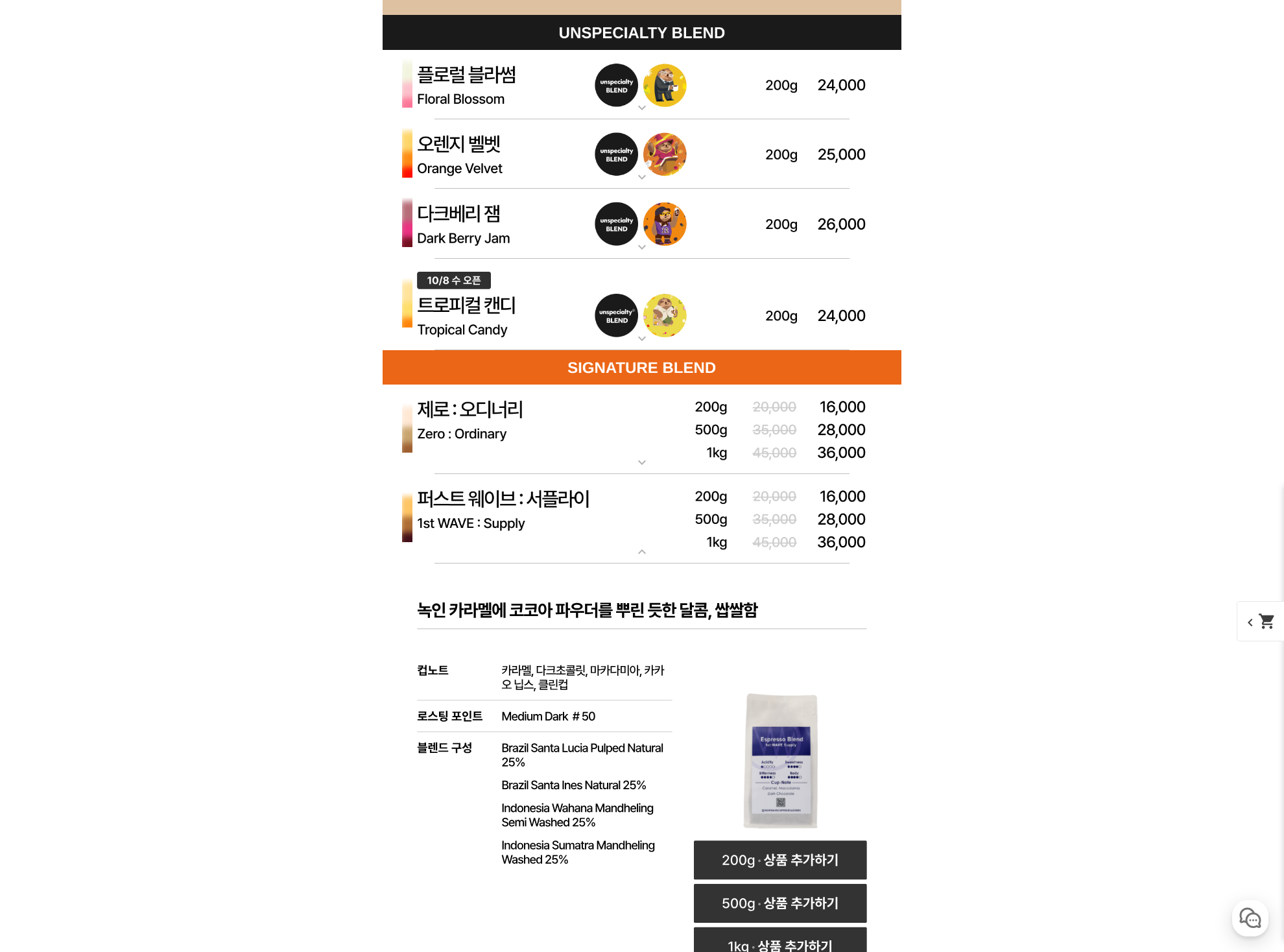
scroll to position [3863, 0]
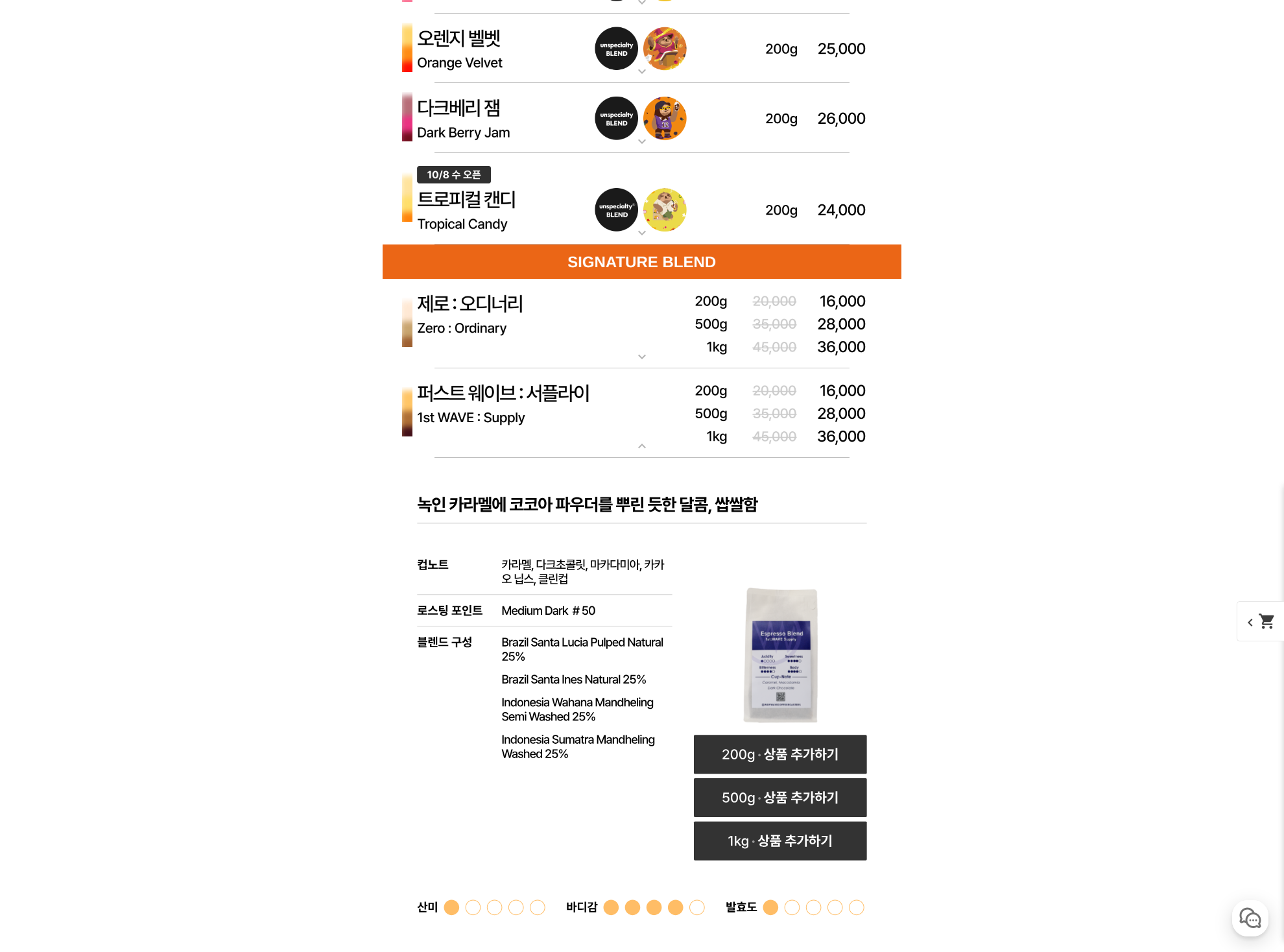
click at [644, 349] on mat-icon "expand_more" at bounding box center [642, 356] width 26 height 15
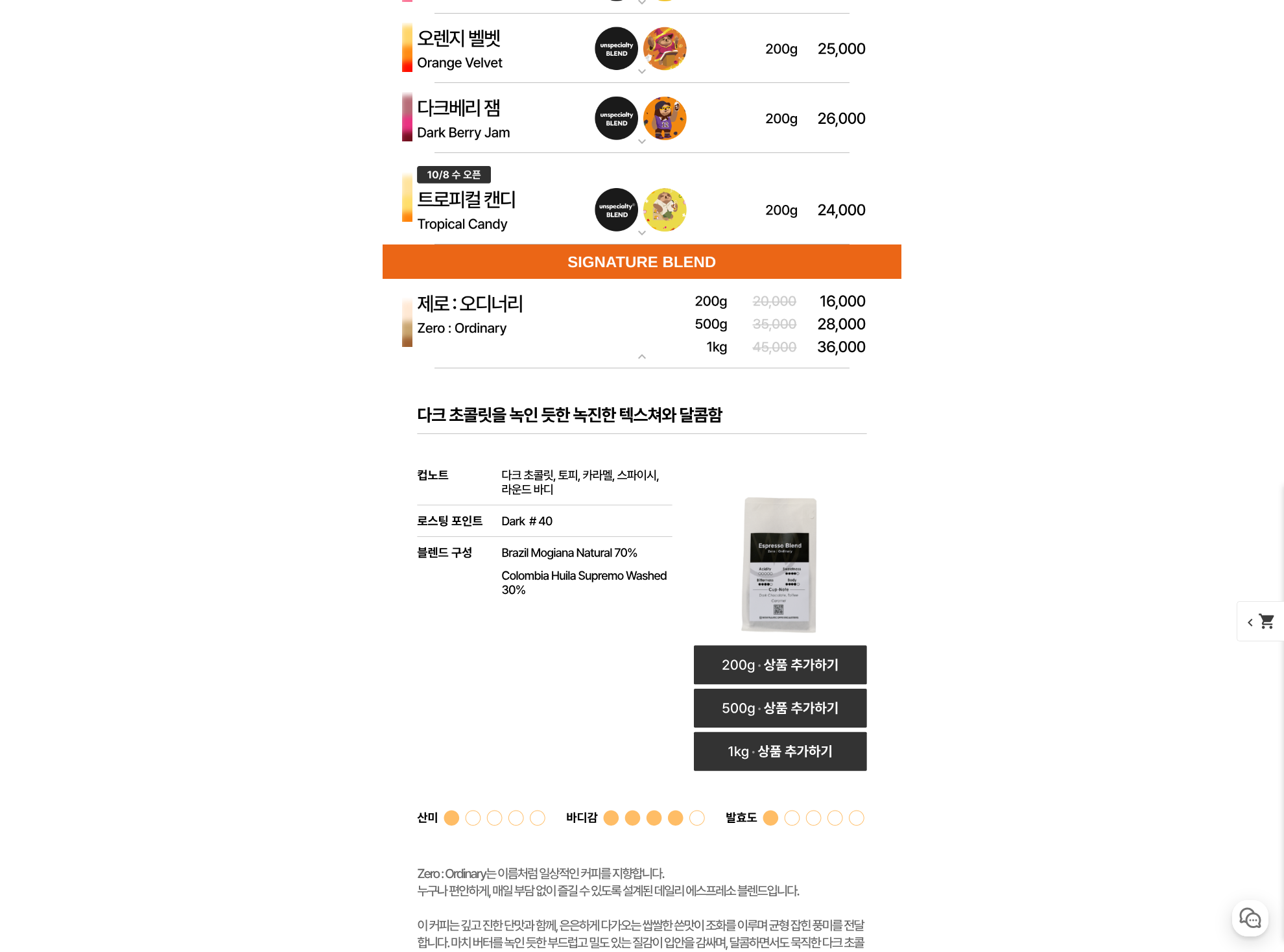
click at [644, 349] on mat-icon "expand_more" at bounding box center [642, 356] width 26 height 15
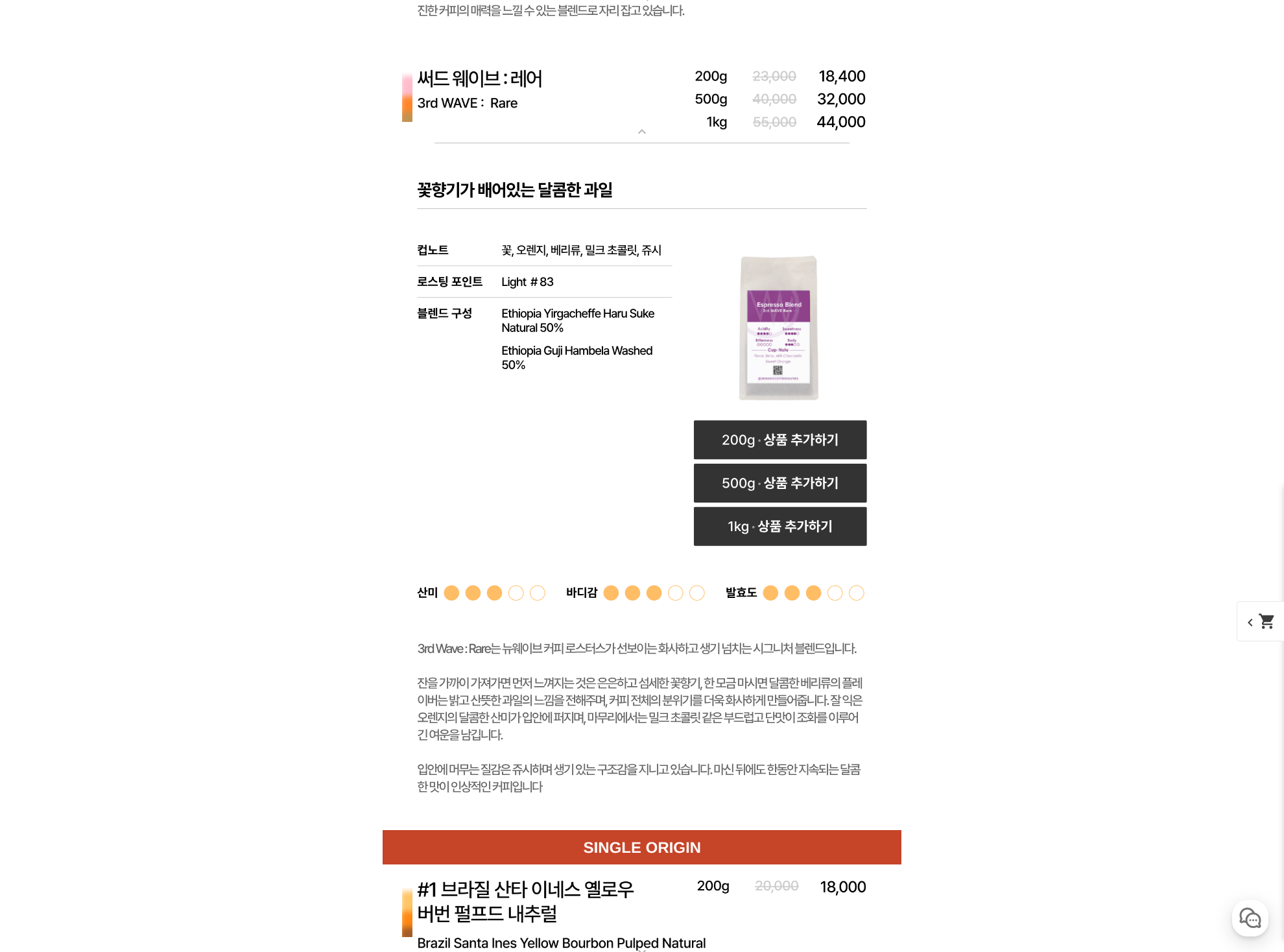
scroll to position [5046, 0]
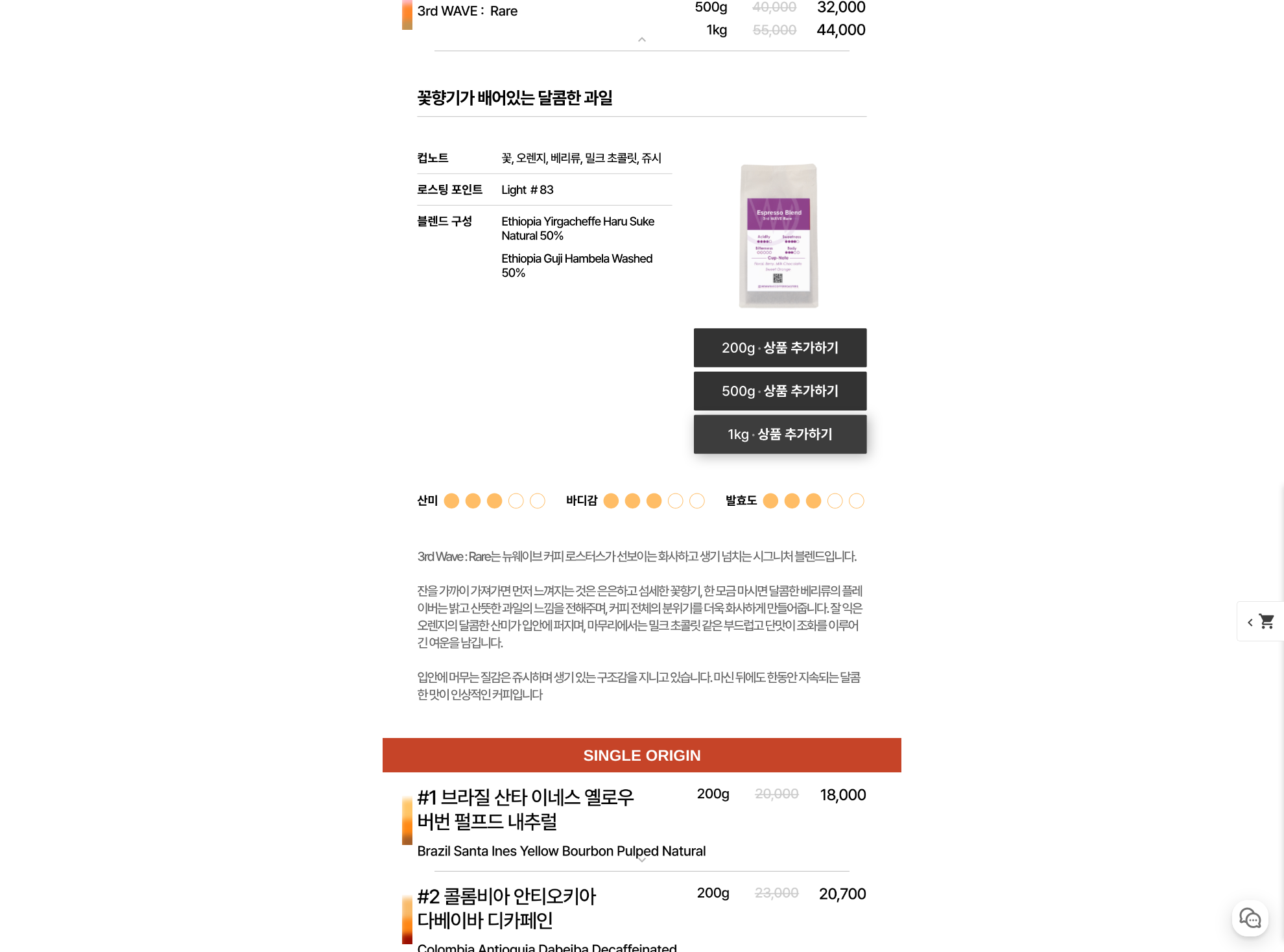
click at [762, 436] on rect at bounding box center [780, 435] width 173 height 39
select select "써드 웨이브 : 레어 ([PERSON_NAME])"
select select "1kg"
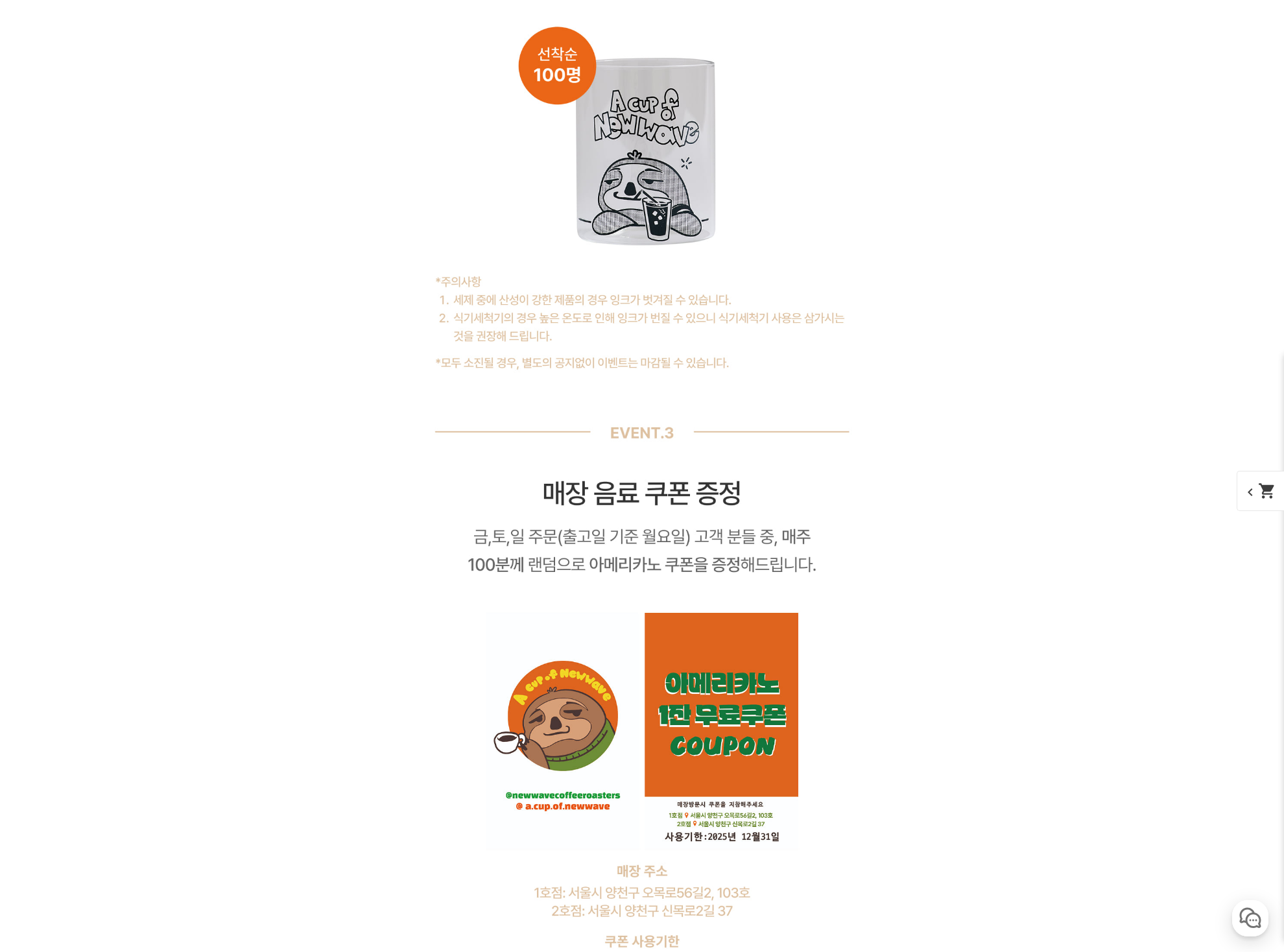
scroll to position [10502, 0]
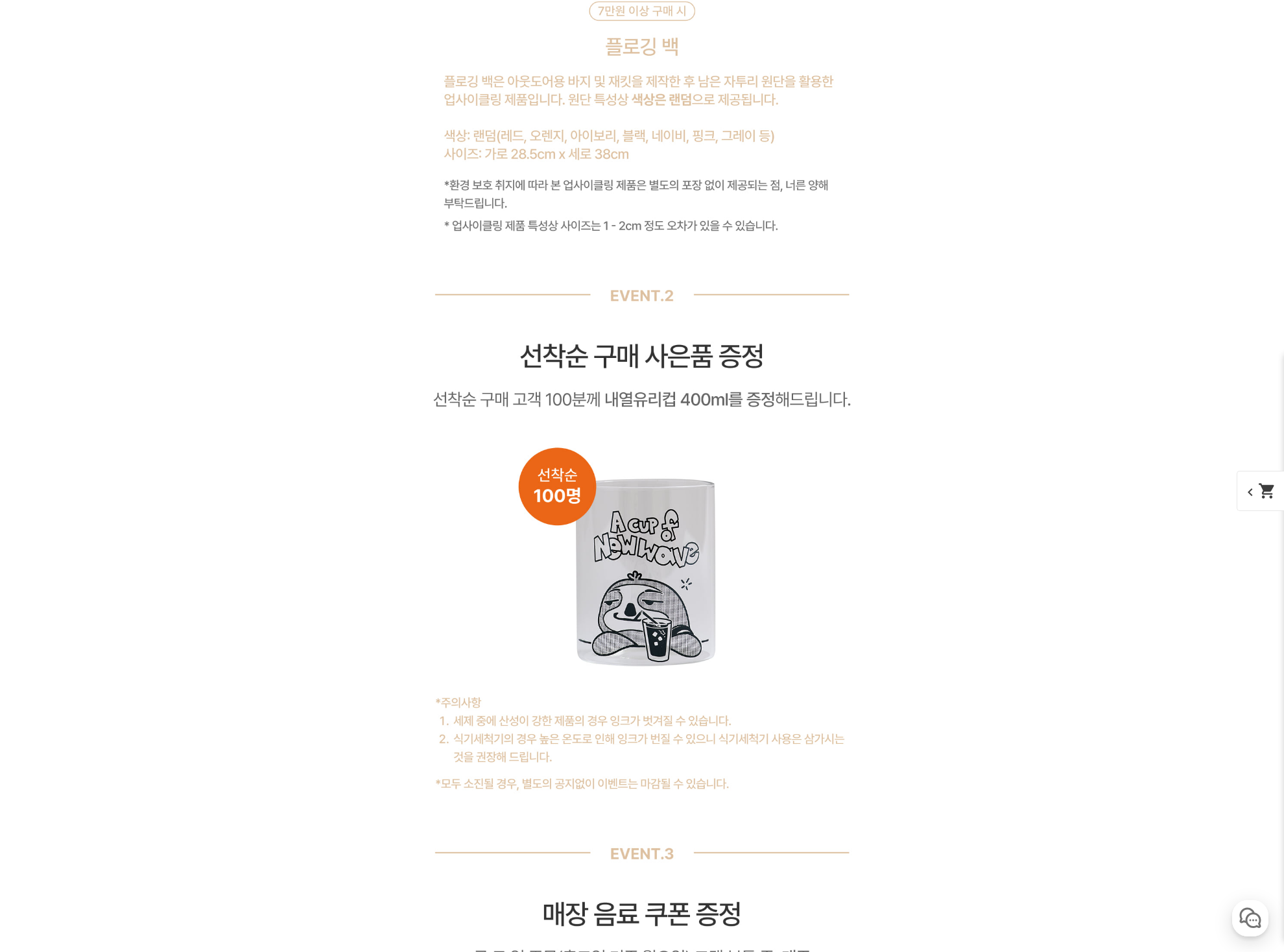
click at [1267, 498] on mat-icon "shopping_cart" at bounding box center [1267, 491] width 18 height 18
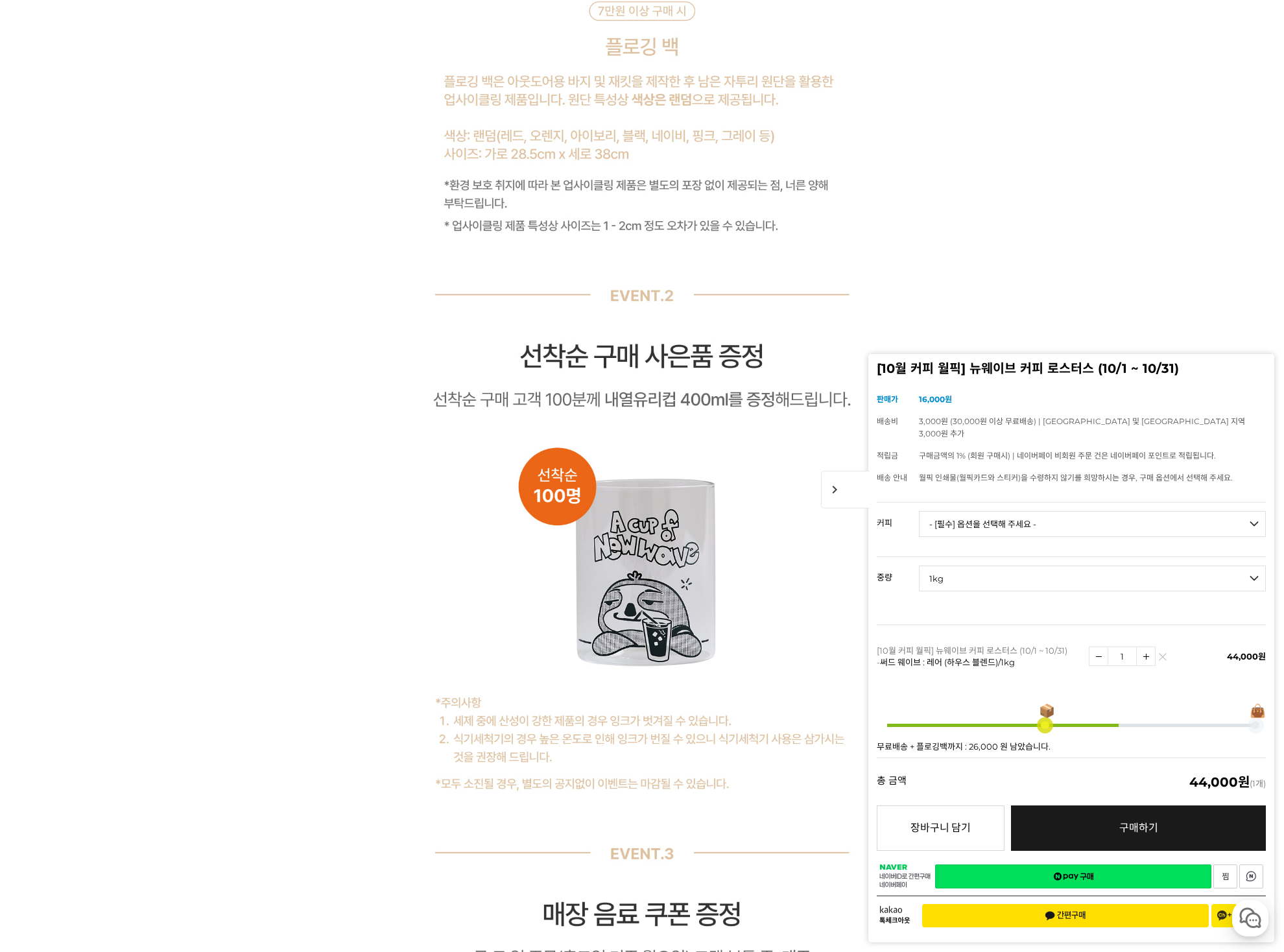
scroll to position [10765, 0]
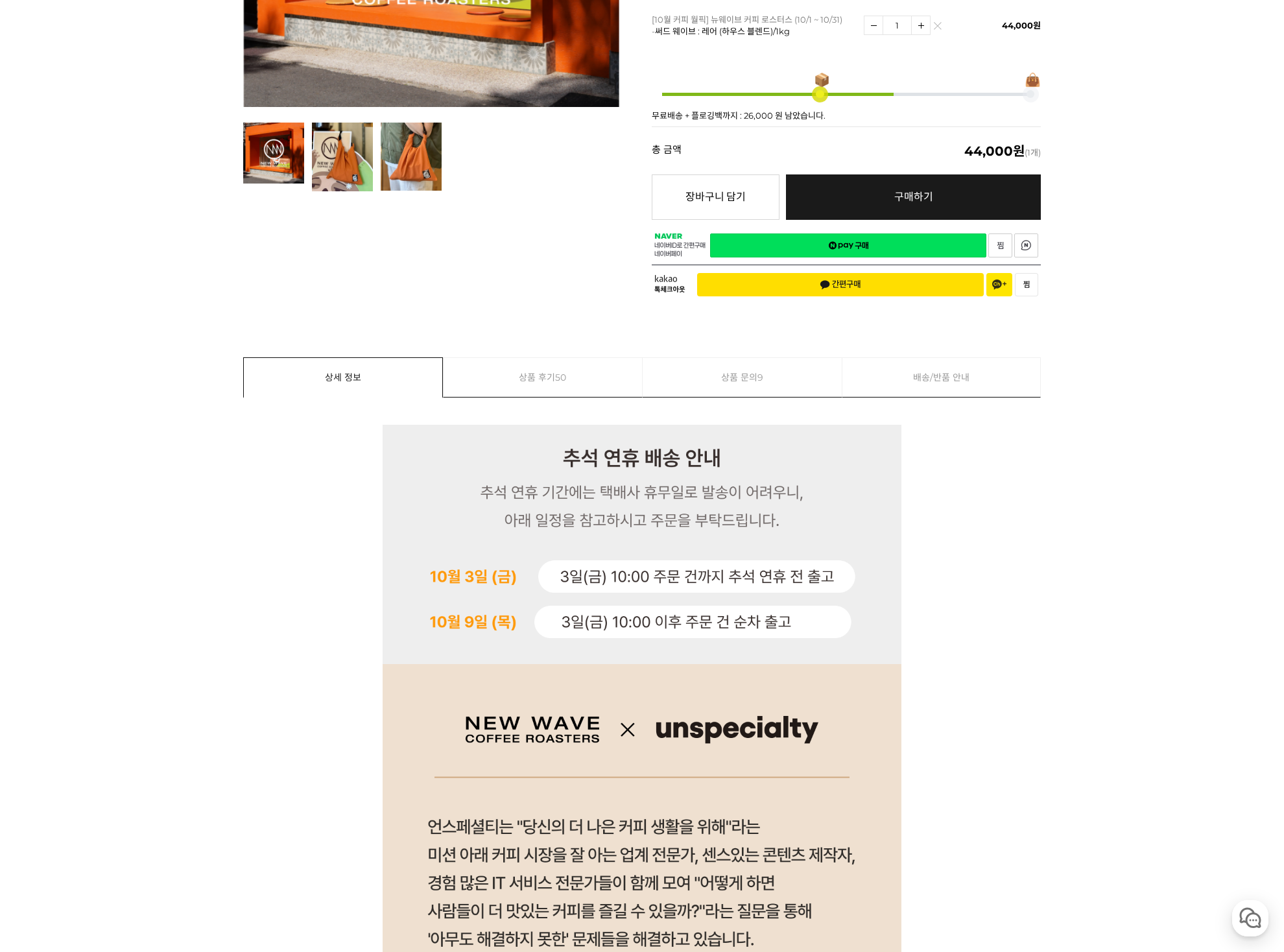
scroll to position [0, 0]
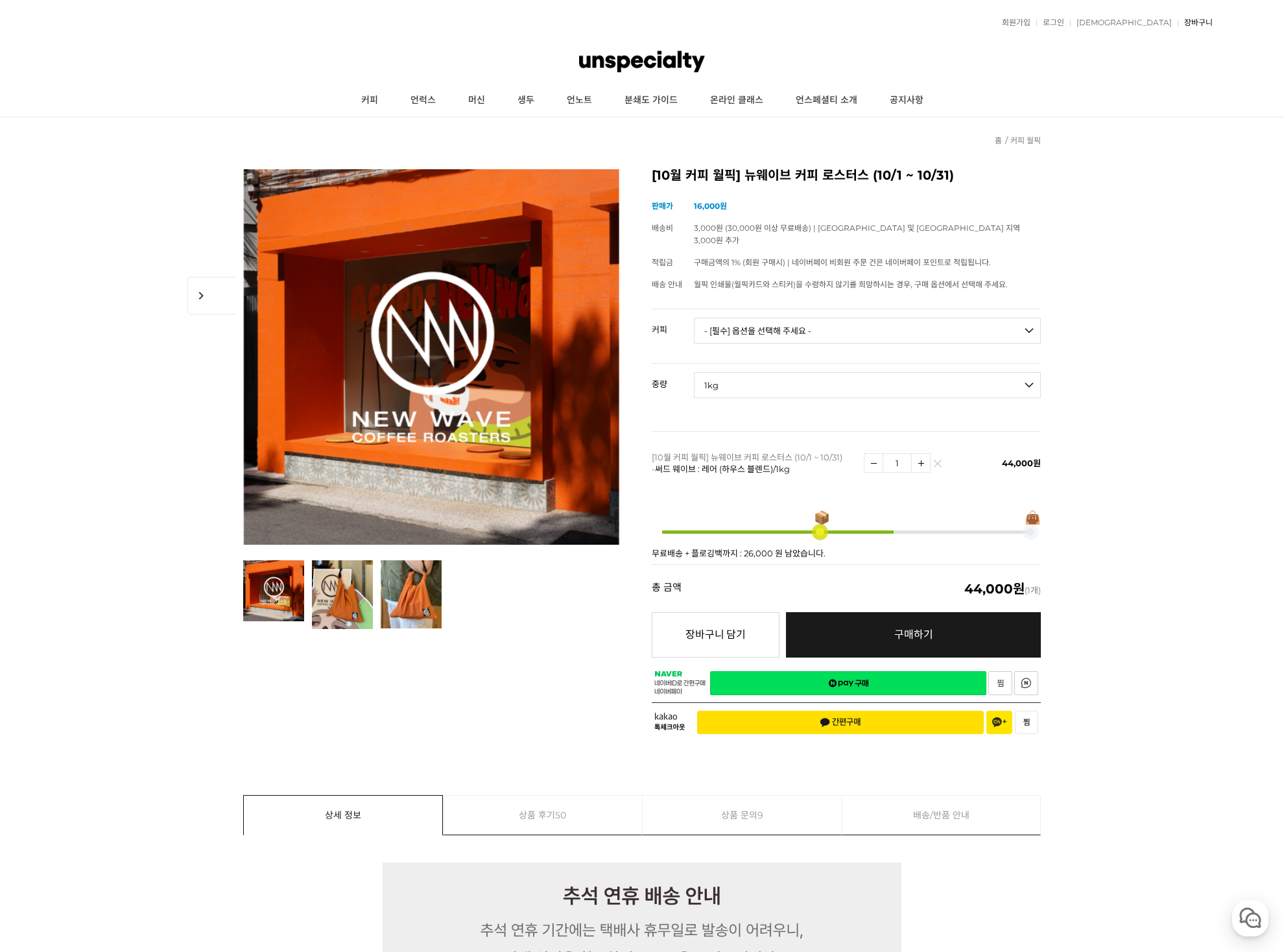
click at [1205, 20] on link "장바구니" at bounding box center [1194, 22] width 35 height 8
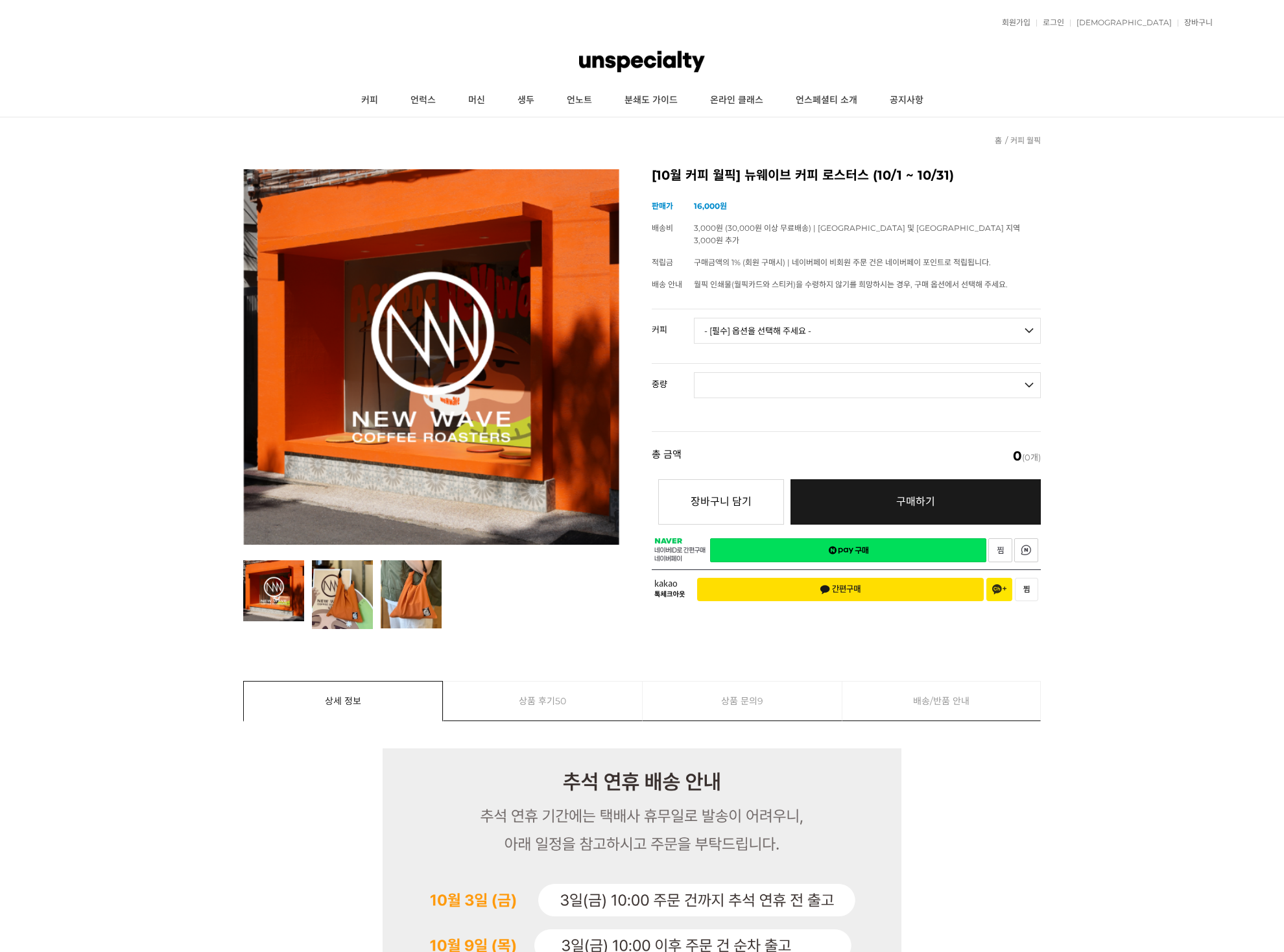
select select "써드 웨이브 : 레어 (하우스 블렌드)"
select select
click at [1031, 21] on link "회원가입" at bounding box center [1012, 22] width 35 height 8
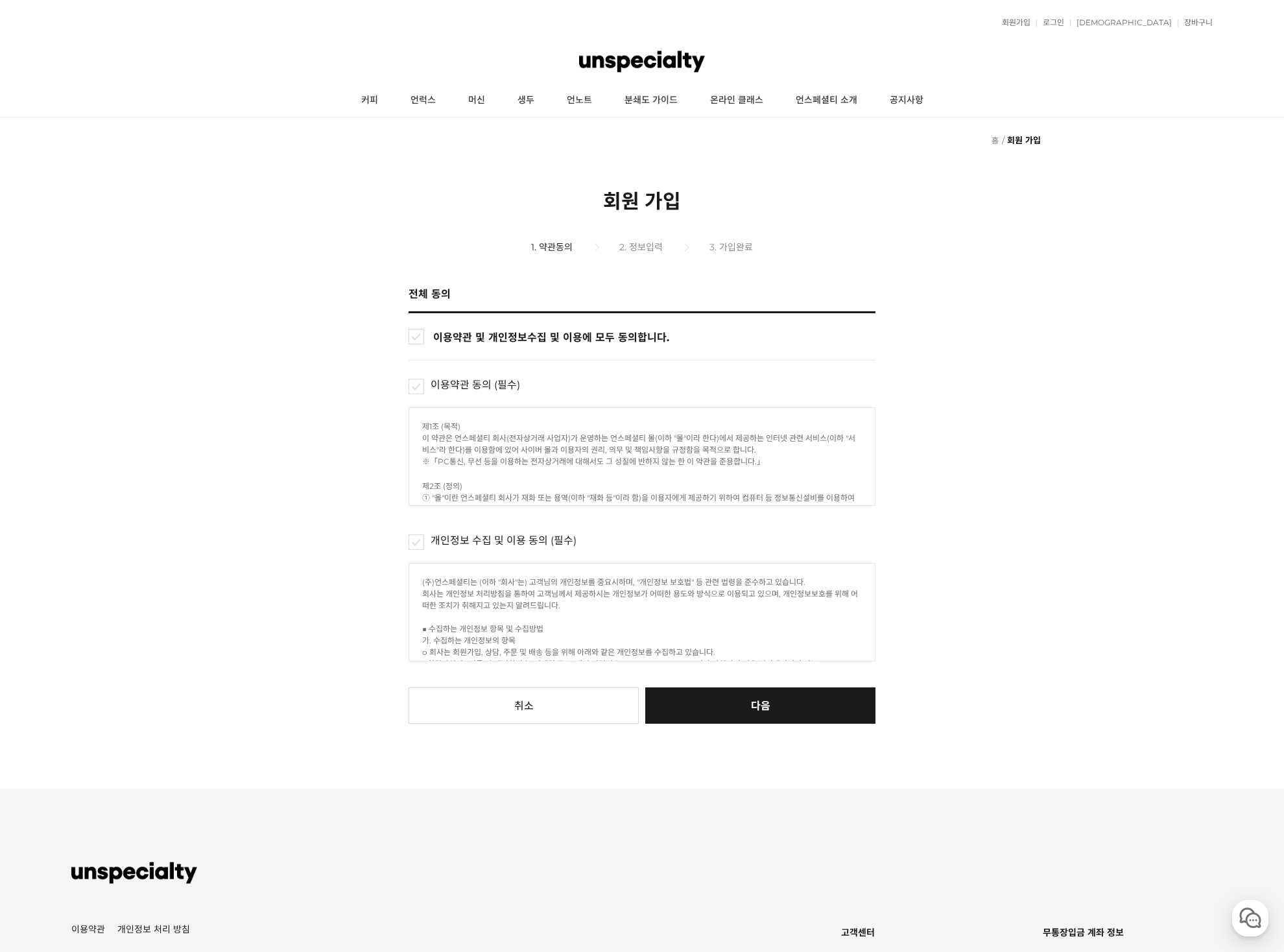
click at [419, 335] on input "이용약관 및 개인정보수집 및 이용, 쇼핑정보 수신(선택)에 모두 동의합니다." at bounding box center [416, 335] width 15 height 15
checkbox input "true"
click at [782, 687] on button "다음" at bounding box center [760, 705] width 230 height 37
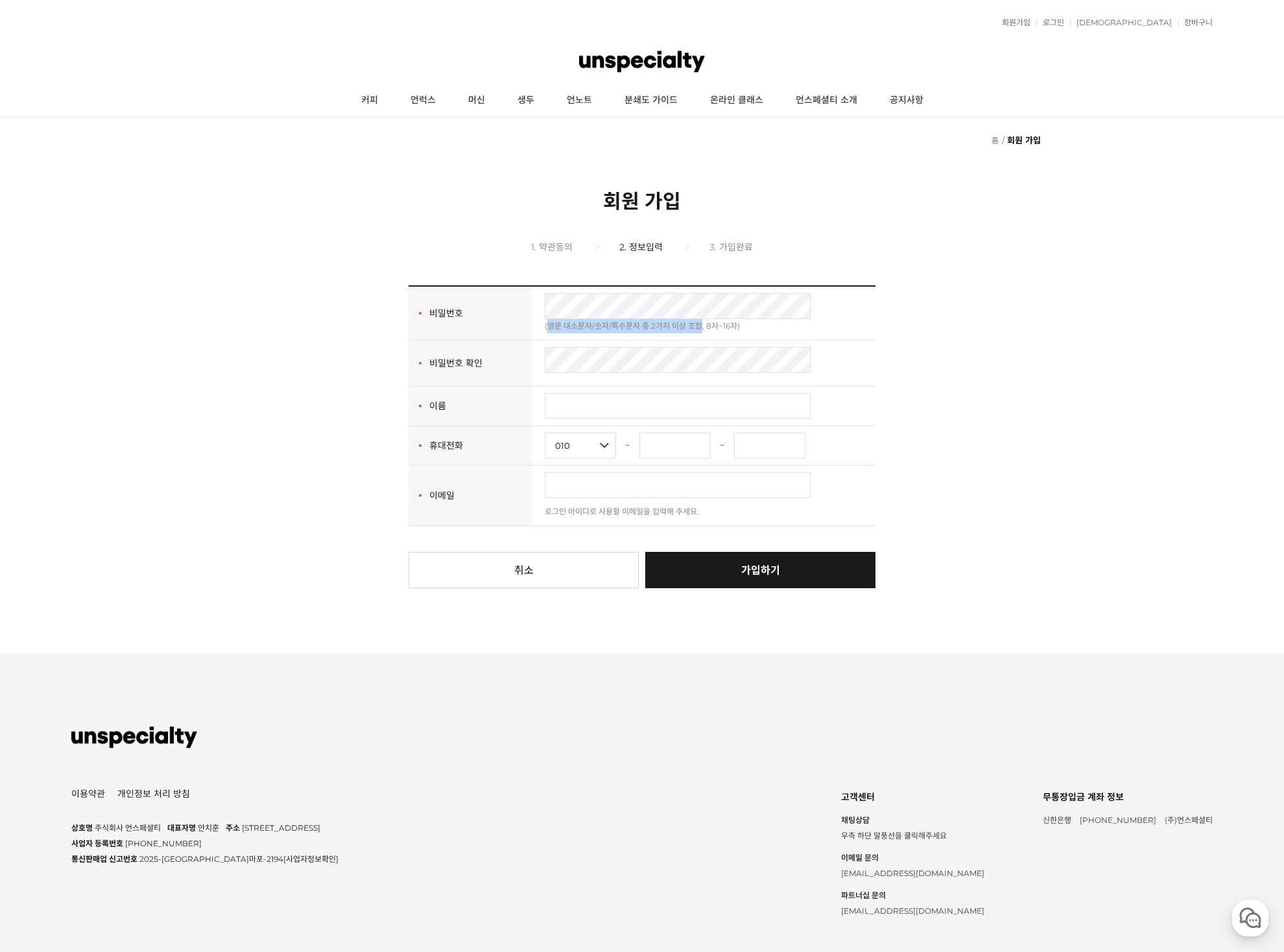
drag, startPoint x: 701, startPoint y: 326, endPoint x: 548, endPoint y: 322, distance: 153.1
click at [548, 322] on div "(영문 대소문자/숫자/특수문자 중 2가지 이상 조합, 8자~16자)" at bounding box center [703, 326] width 318 height 14
click at [778, 326] on div "(영문 대소문자/숫자/특수문자 중 2가지 이상 조합, 8자~16자)" at bounding box center [703, 326] width 318 height 14
drag, startPoint x: 740, startPoint y: 324, endPoint x: 538, endPoint y: 331, distance: 202.1
click at [538, 331] on td "※ 비밀번호 입력 조건 - 대소문자/숫자/특수문자 중 2가지 이상 조합, 8자~16자 - 입력 가능 특수문자 ~ ` ! @ # $ % ^ ( …" at bounding box center [703, 313] width 344 height 54
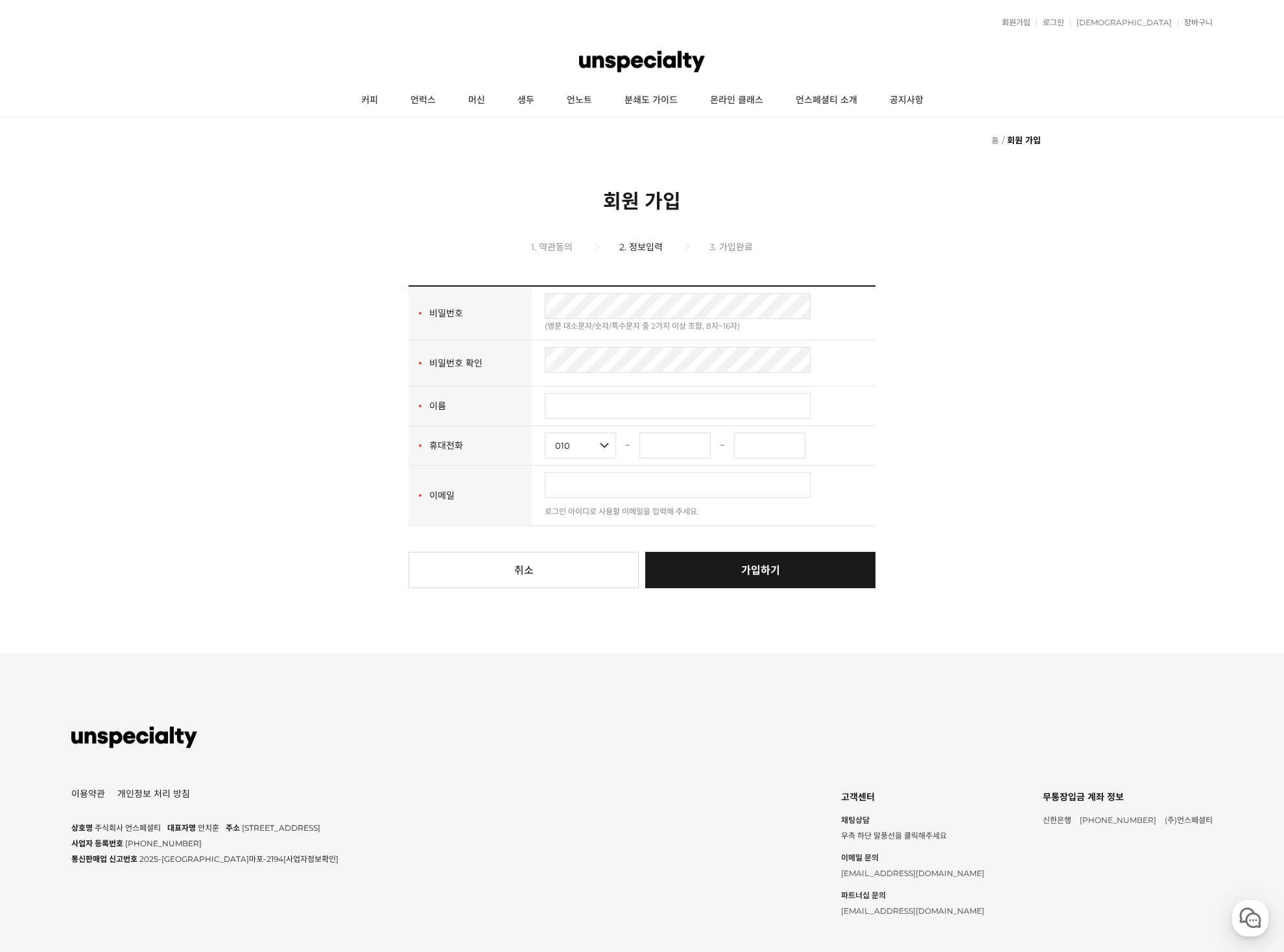
click at [895, 312] on form "회원인증 회원가입 회원구분 개인회원 사업자회원 사업자구분 회원인증 법인명 법인번호 - 중복확인 이름(Name) 중복확인 회사는 회원의 본인확인…" at bounding box center [642, 436] width 1284 height 302
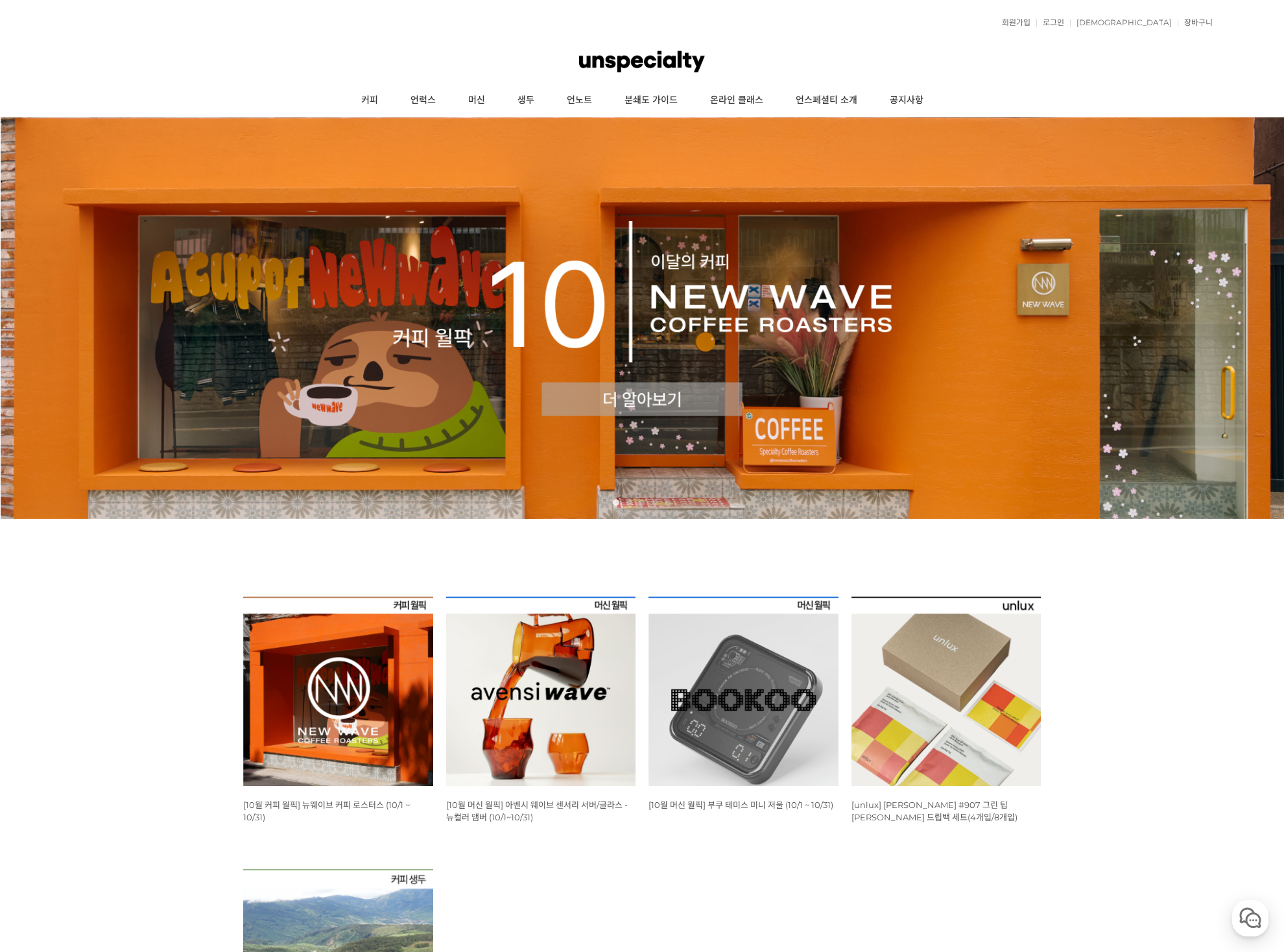
click at [327, 658] on img at bounding box center [337, 691] width 190 height 190
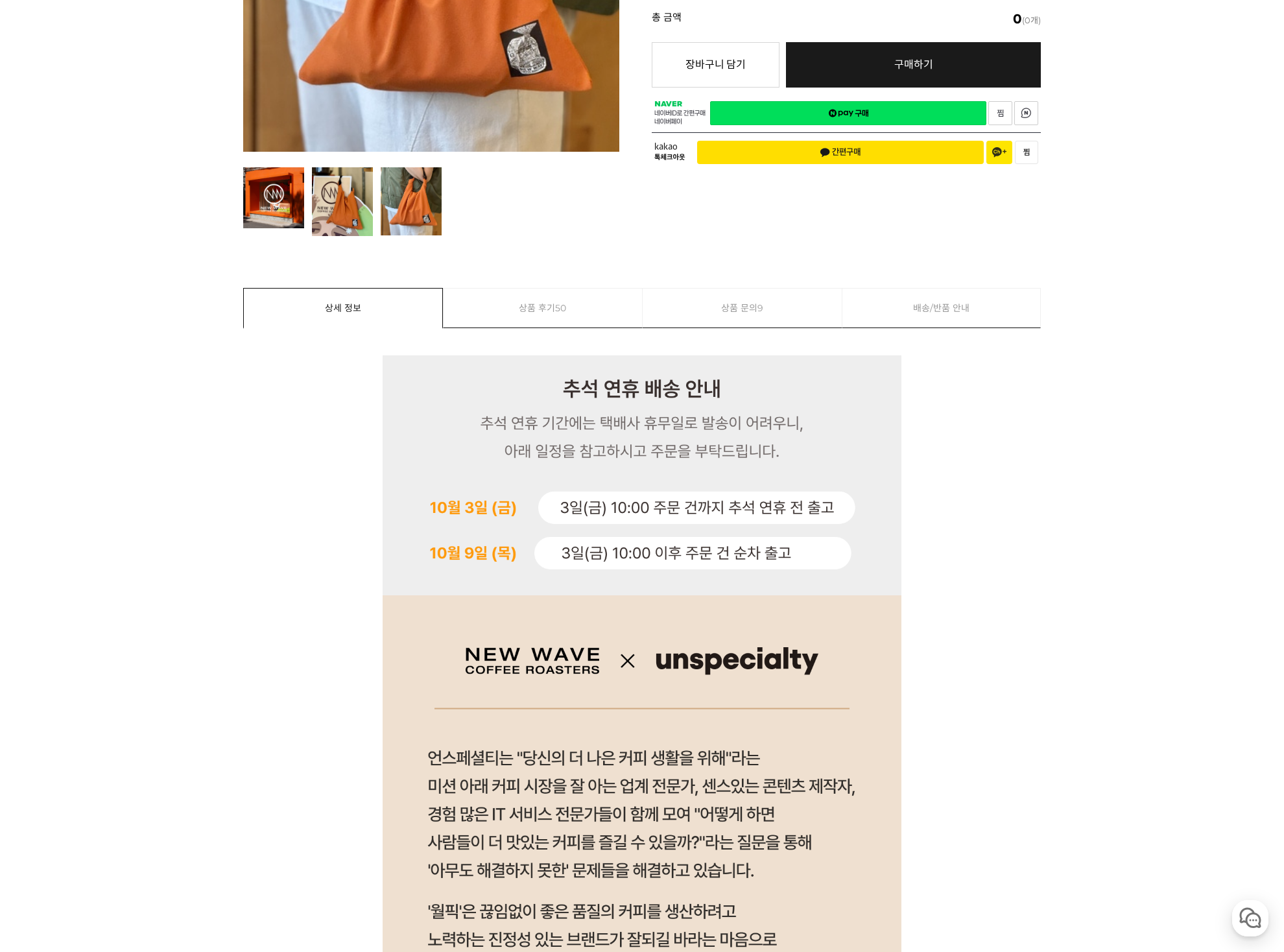
scroll to position [438, 0]
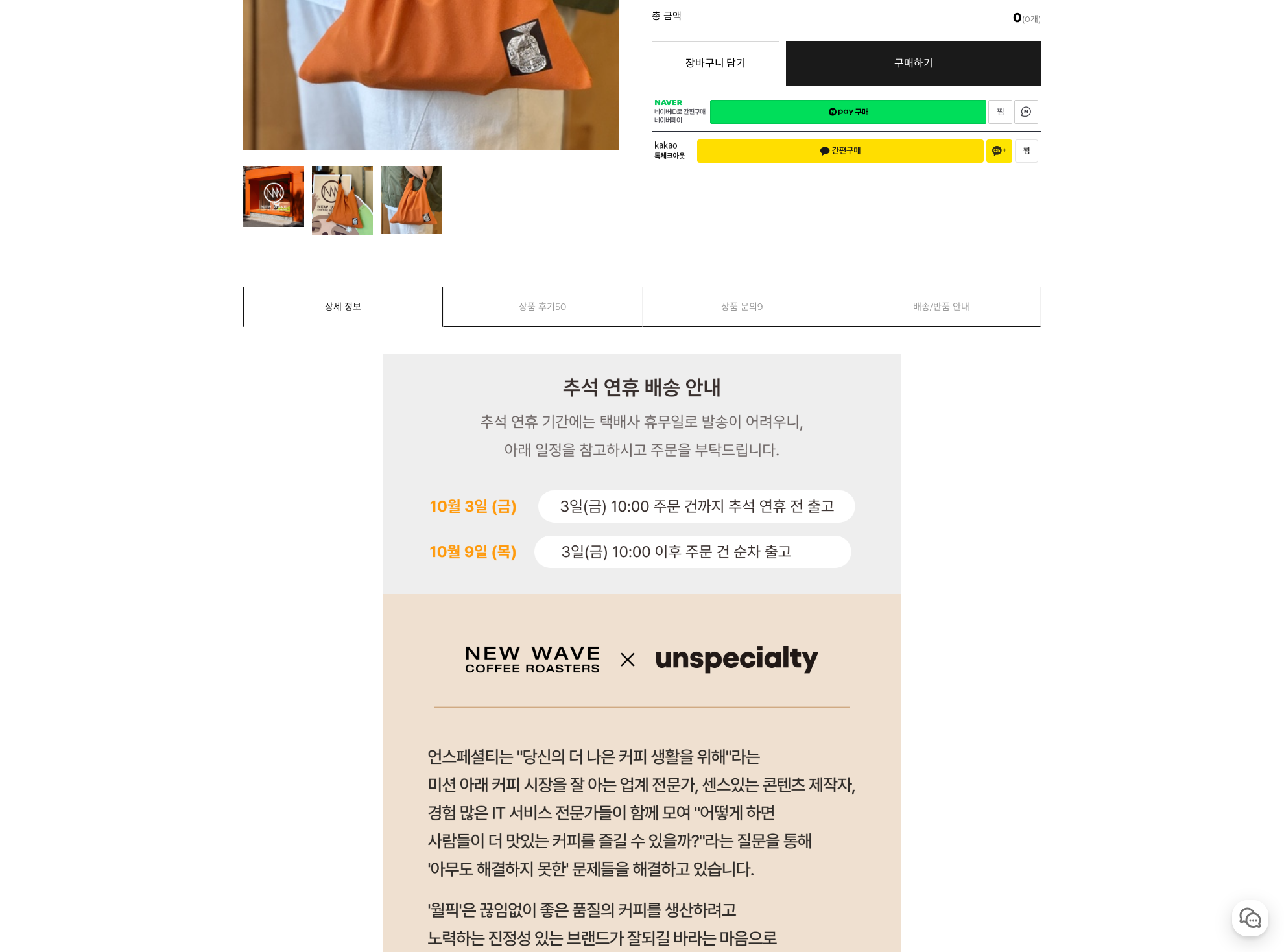
click at [544, 304] on link "상품 후기 50" at bounding box center [543, 307] width 199 height 39
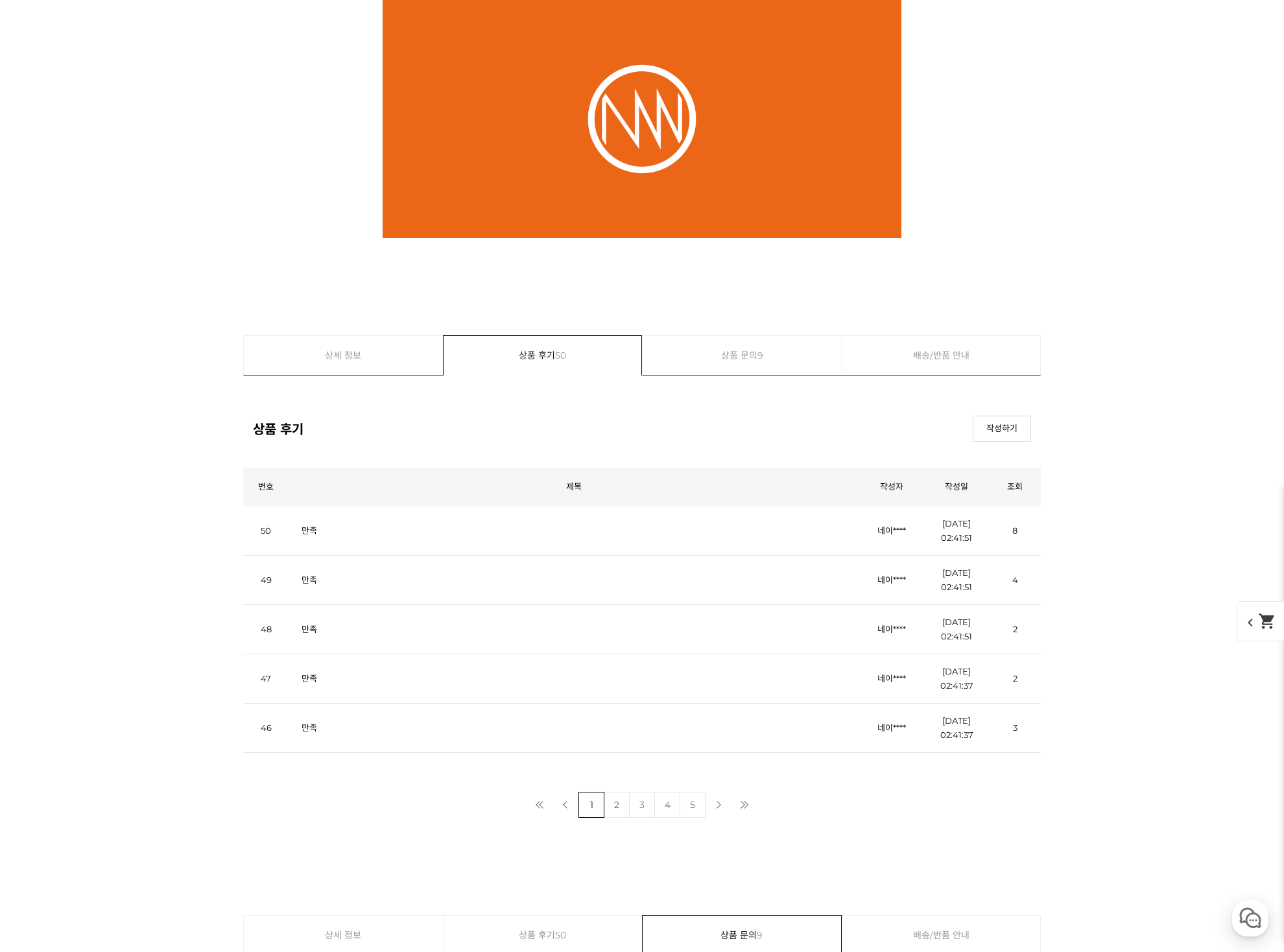
click at [617, 810] on link "2" at bounding box center [616, 804] width 26 height 26
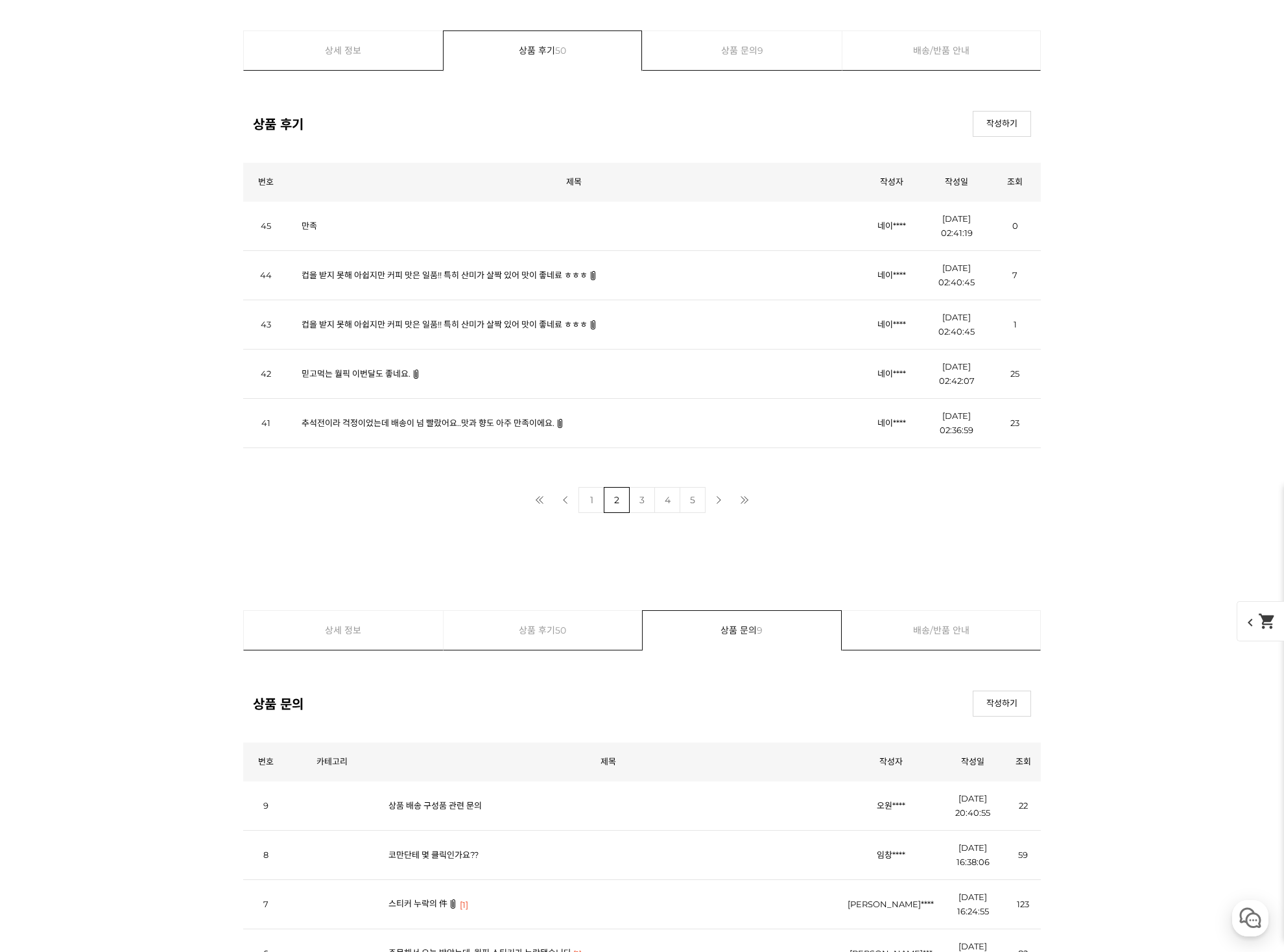
scroll to position [15136, 0]
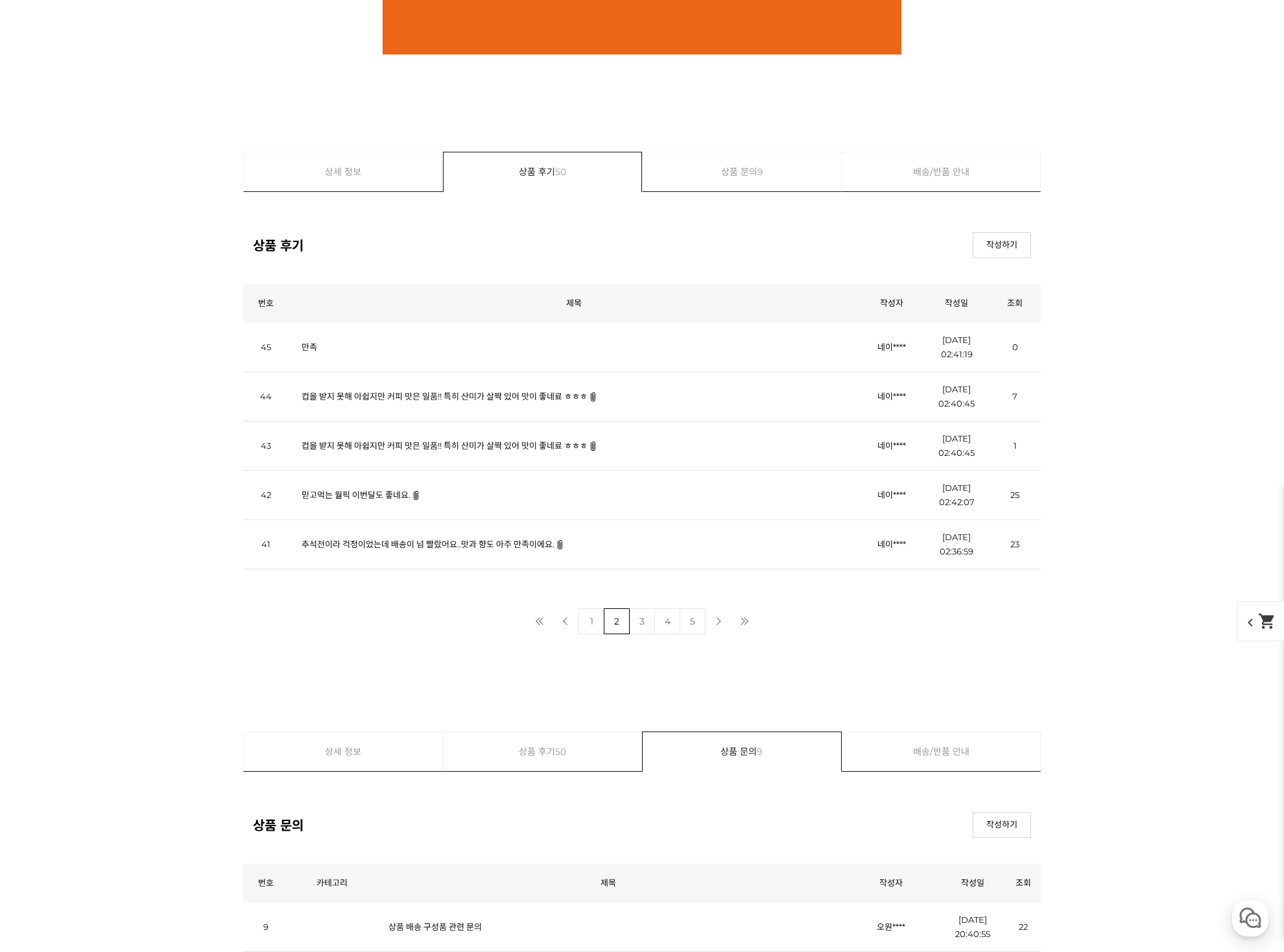
click at [542, 397] on link "컵을 받지 못해 아쉽지만 커피 맛은 일품!! 특히 산미가 살짝 있어 맛이 좋네료 ㅎㅎㅎ" at bounding box center [444, 396] width 286 height 11
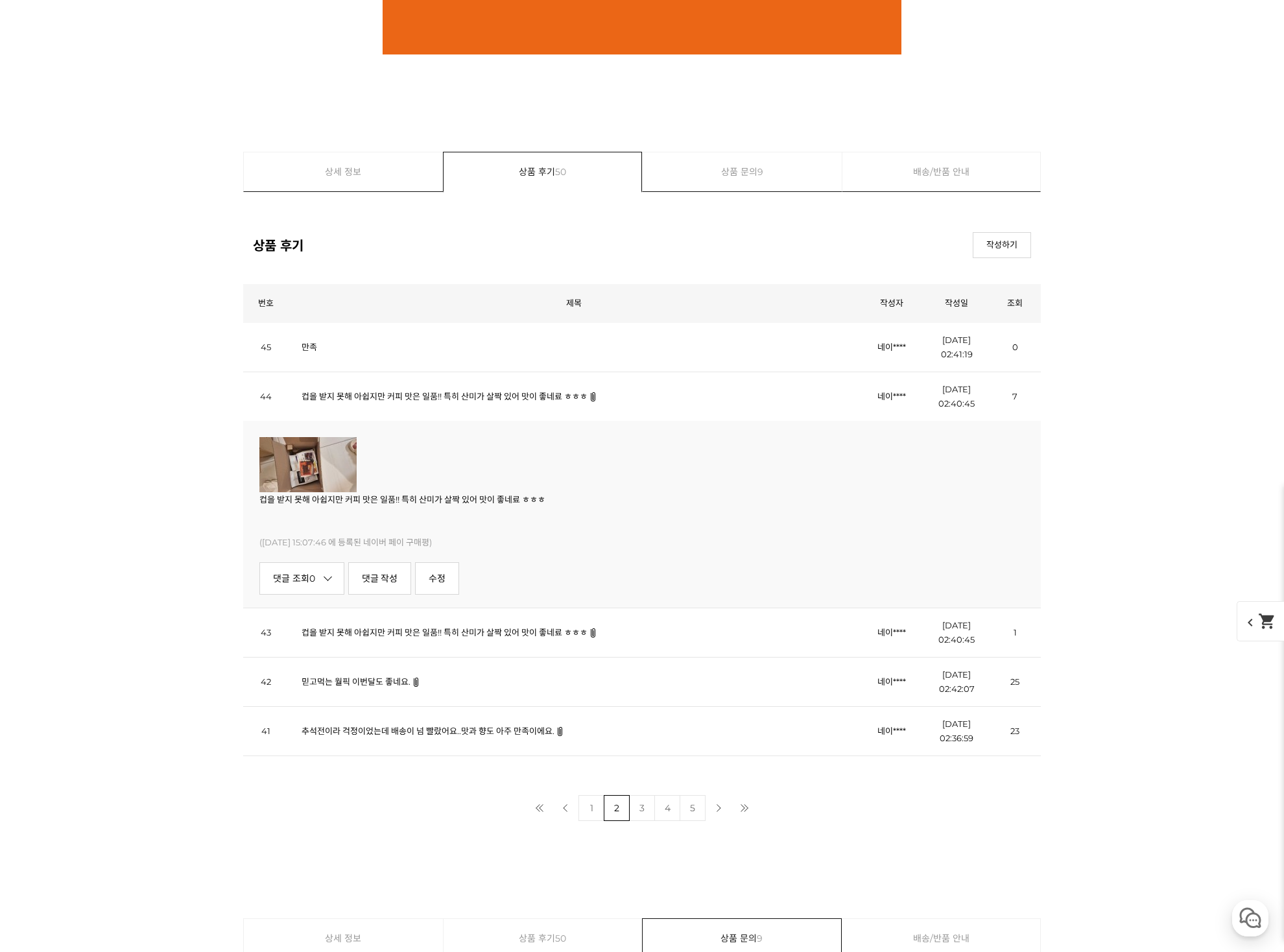
click at [327, 467] on img at bounding box center [308, 465] width 97 height 55
click at [639, 804] on link "3" at bounding box center [642, 807] width 26 height 26
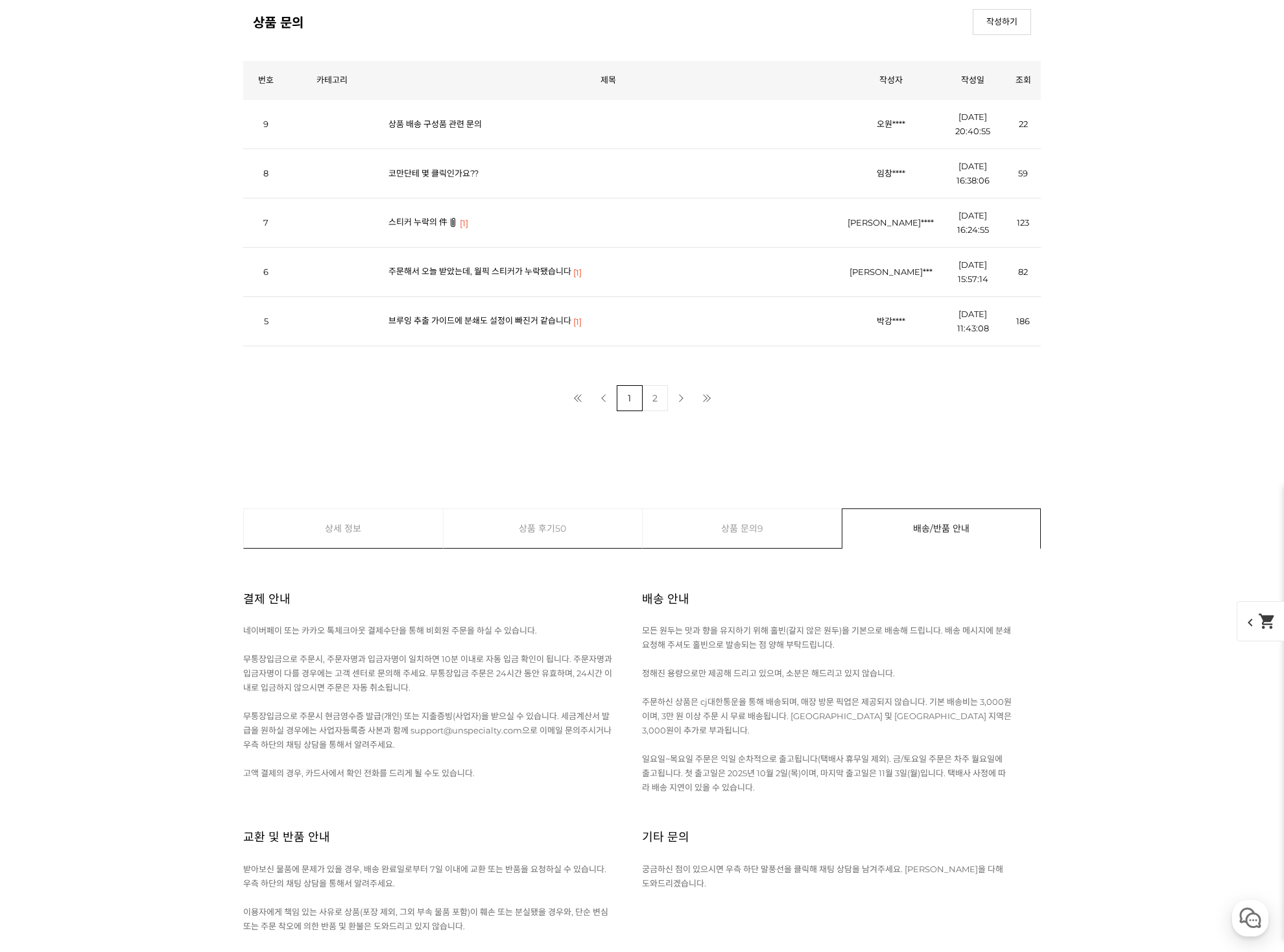
scroll to position [15722, 0]
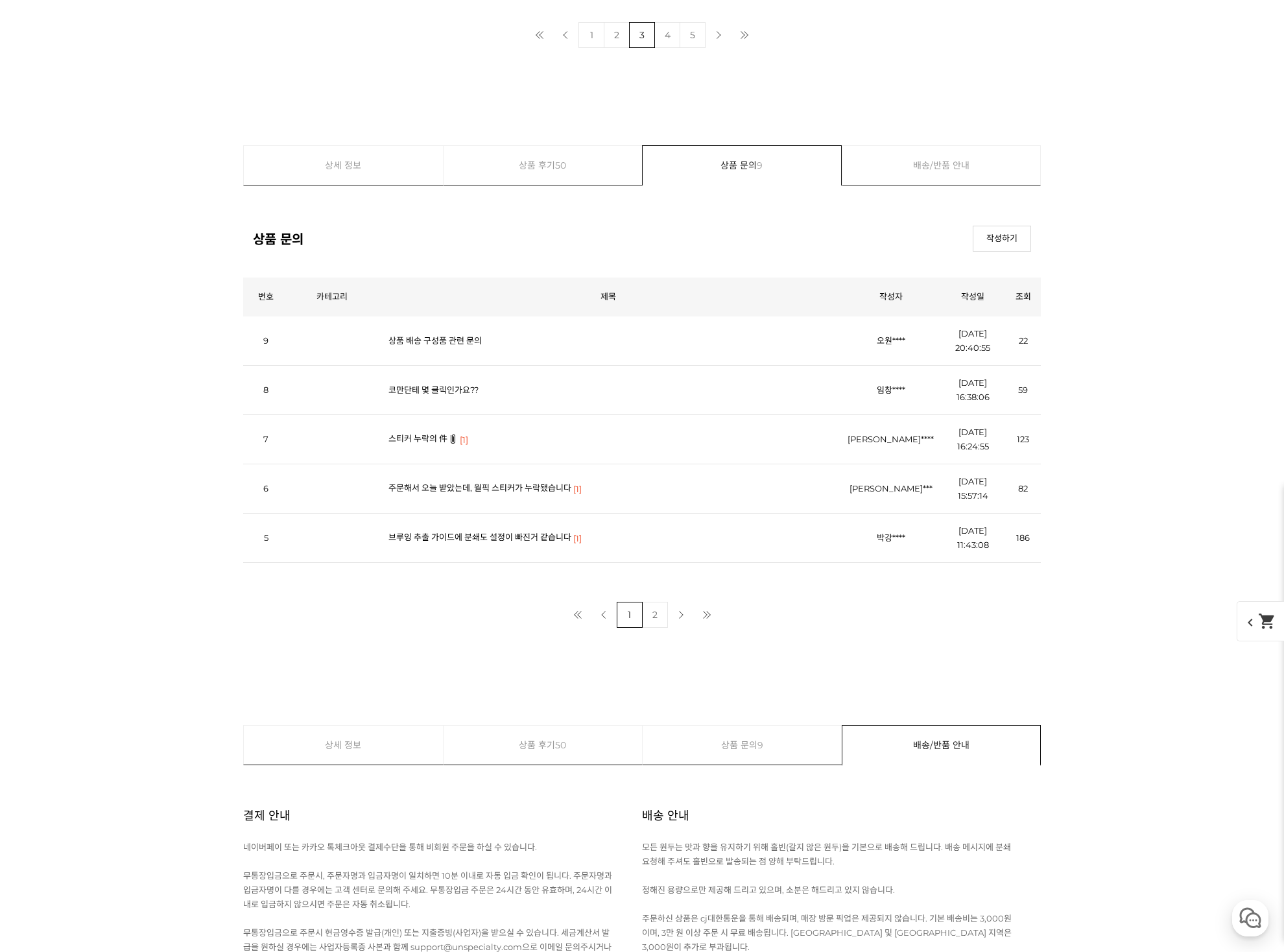
click at [560, 153] on span "50" at bounding box center [560, 165] width 11 height 39
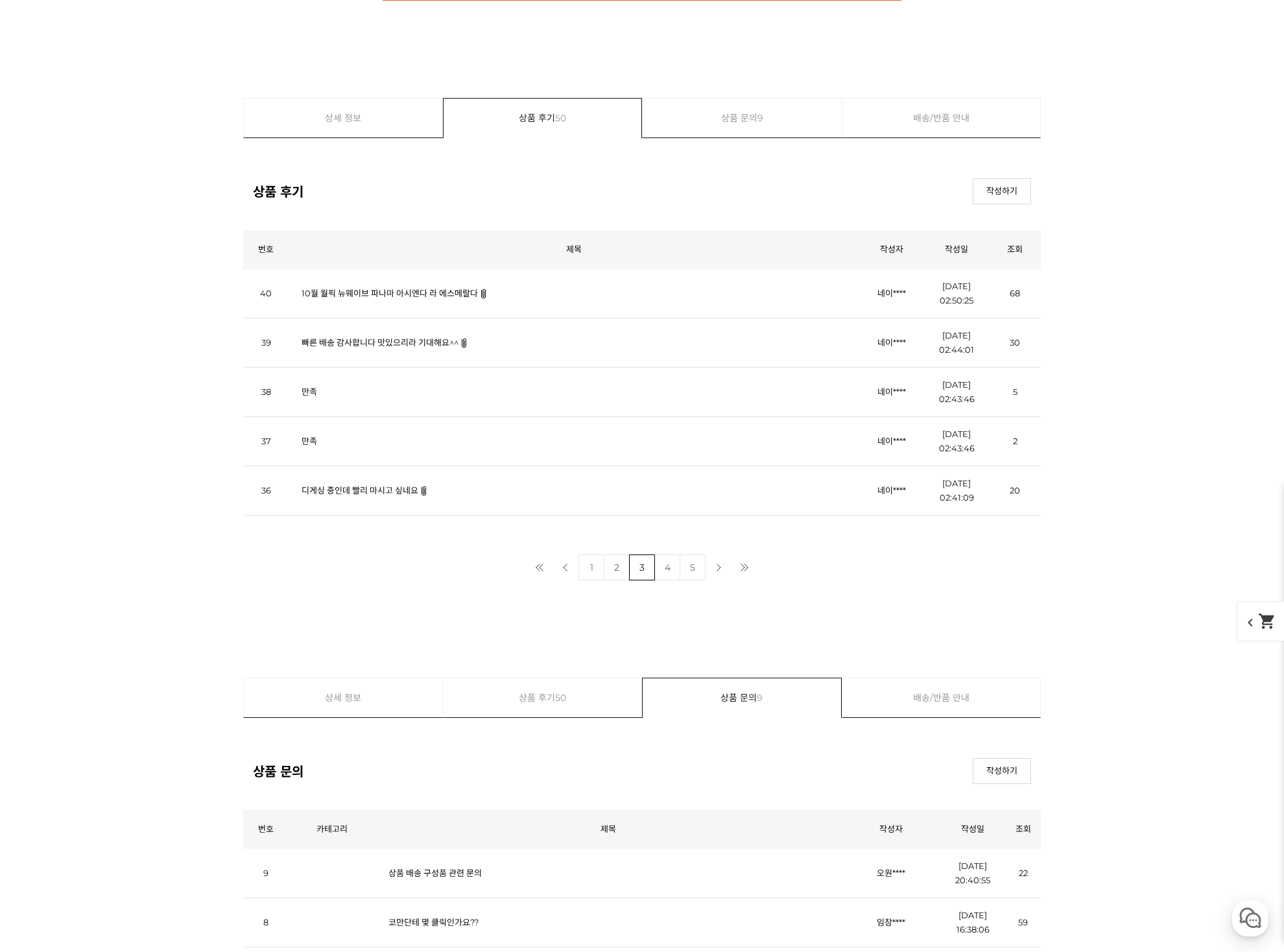
click at [667, 570] on link "4" at bounding box center [667, 567] width 26 height 26
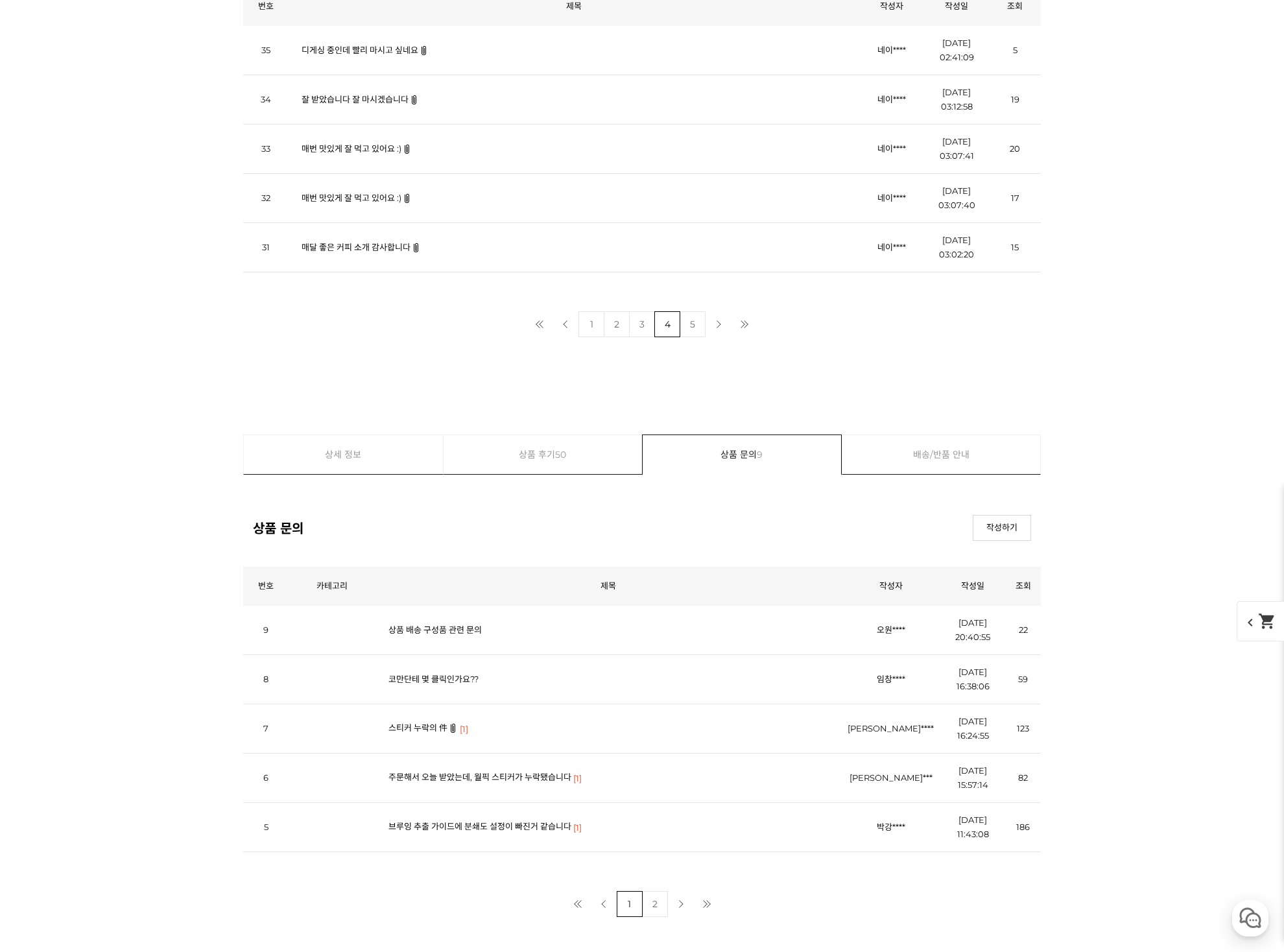
scroll to position [5801, 0]
click at [687, 324] on link "5" at bounding box center [692, 323] width 26 height 26
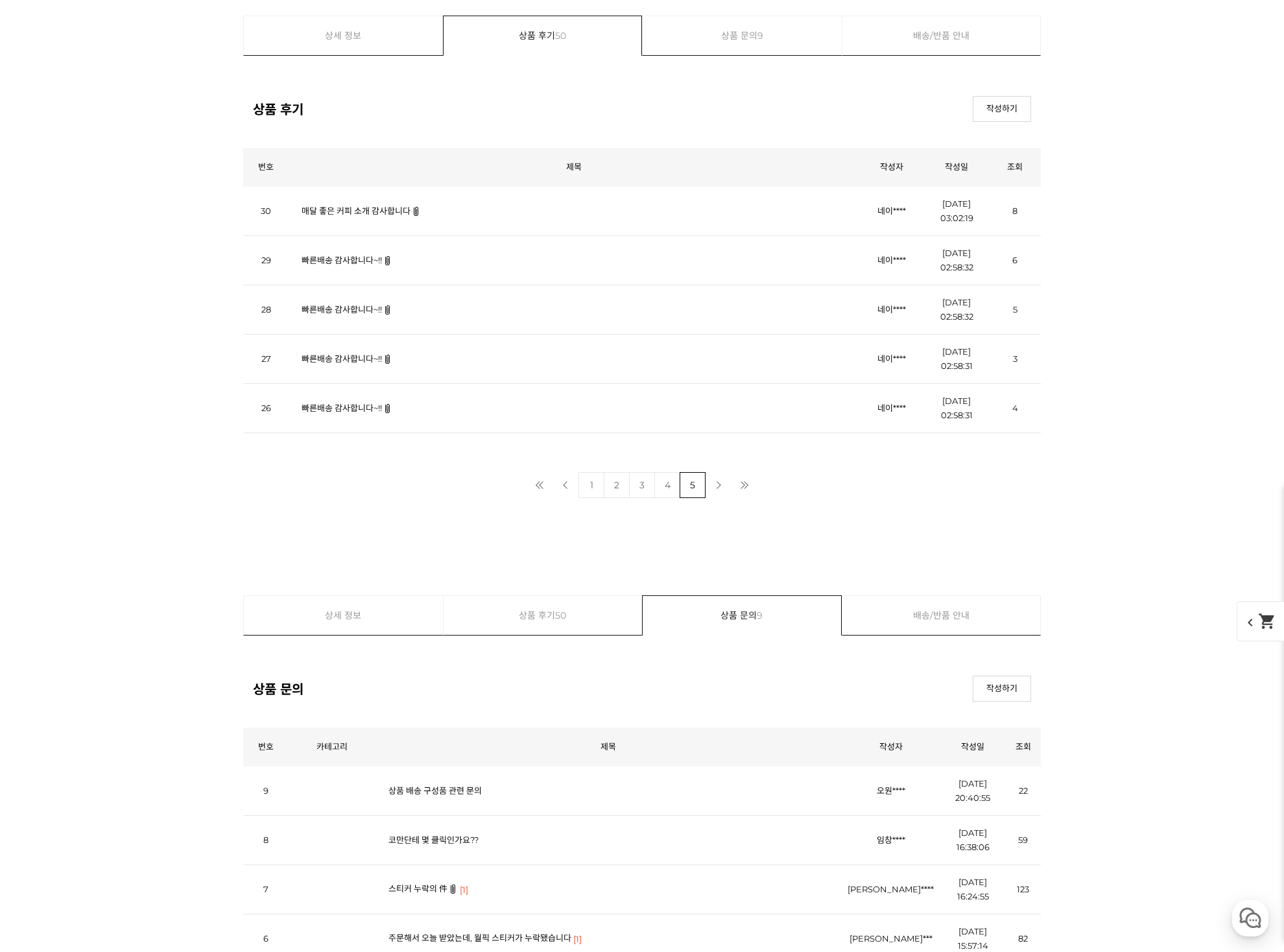
scroll to position [5578, 0]
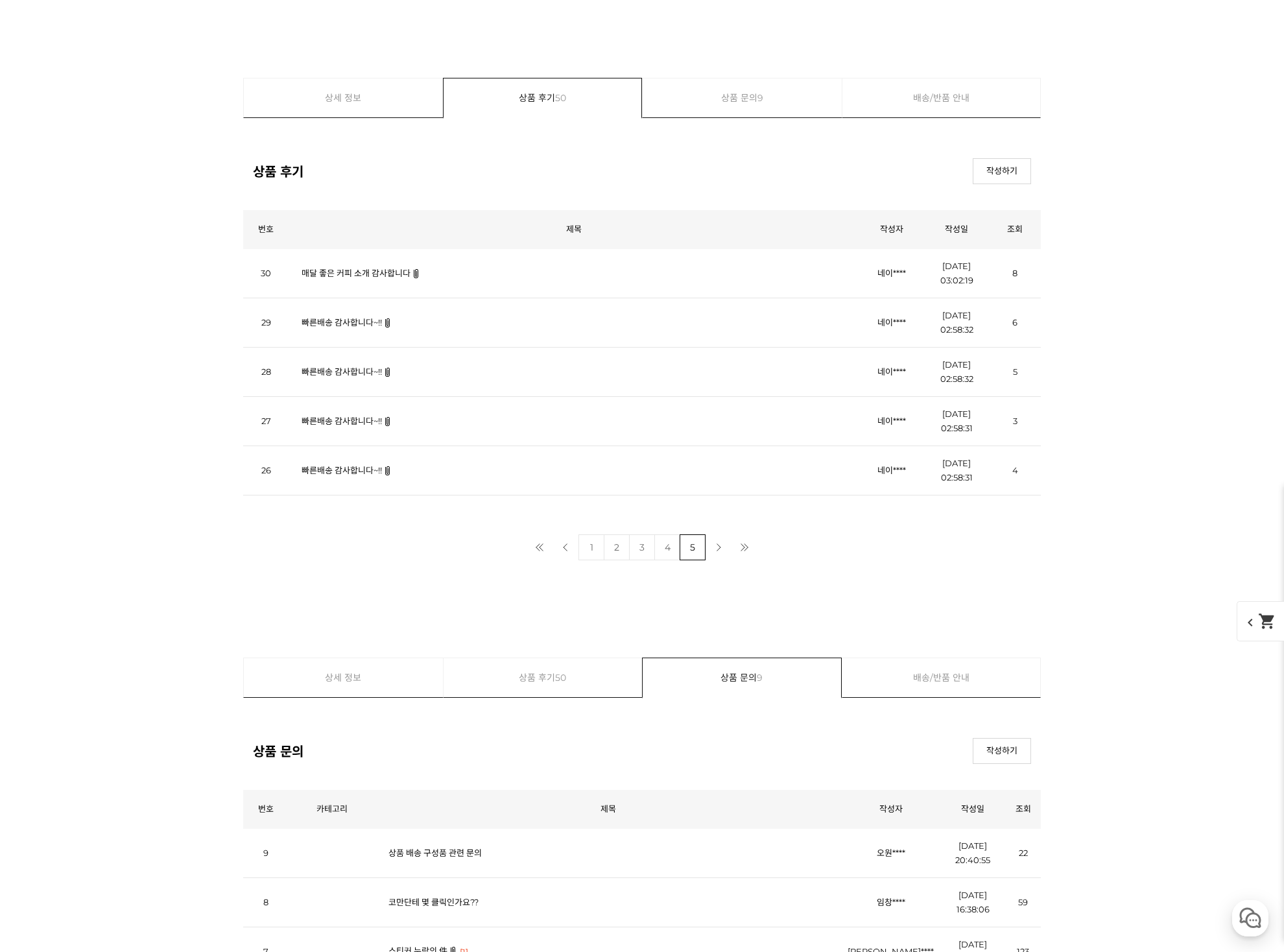
click at [584, 547] on link "1" at bounding box center [591, 547] width 26 height 26
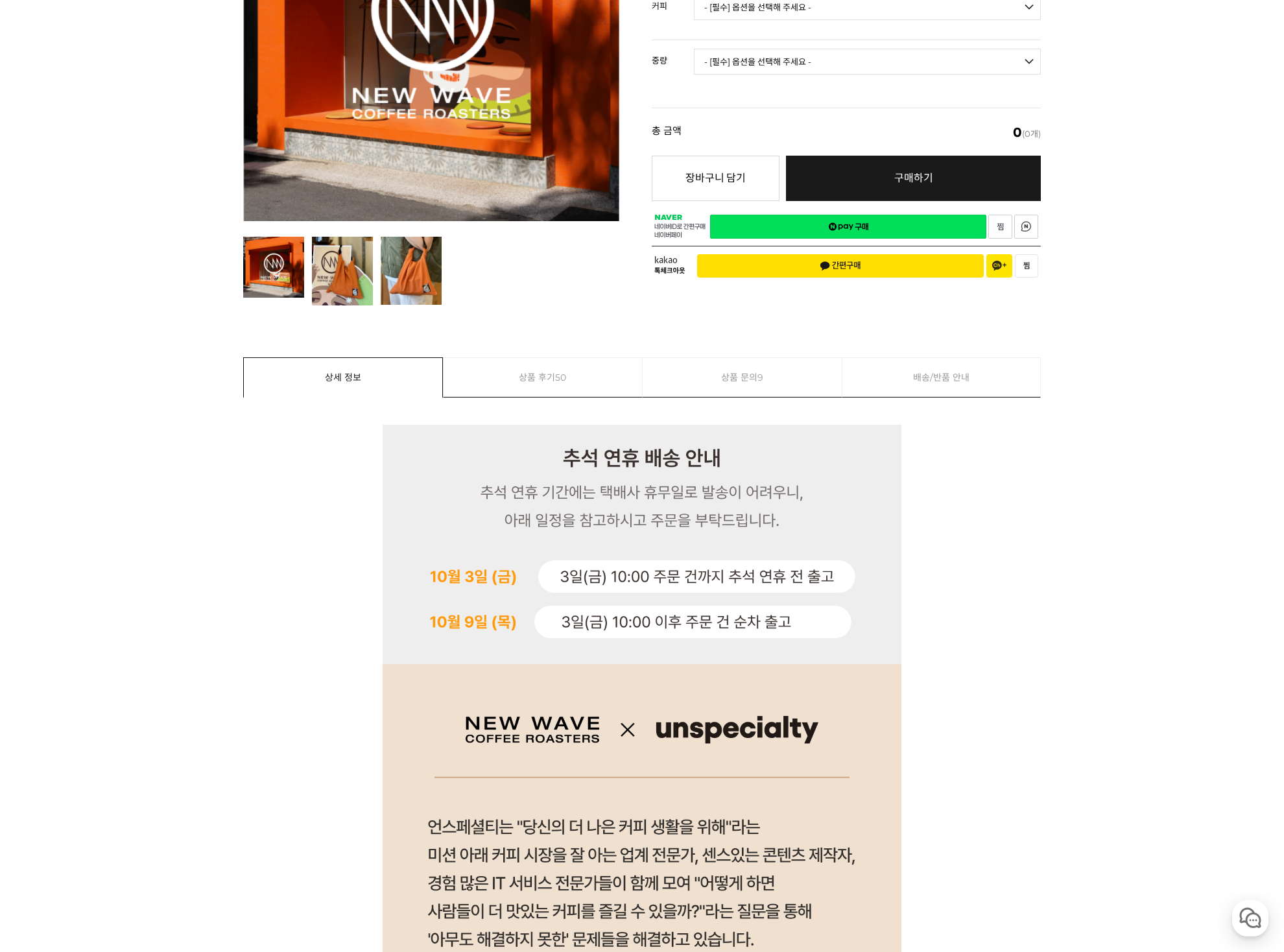
scroll to position [169, 0]
